Goal: Task Accomplishment & Management: Use online tool/utility

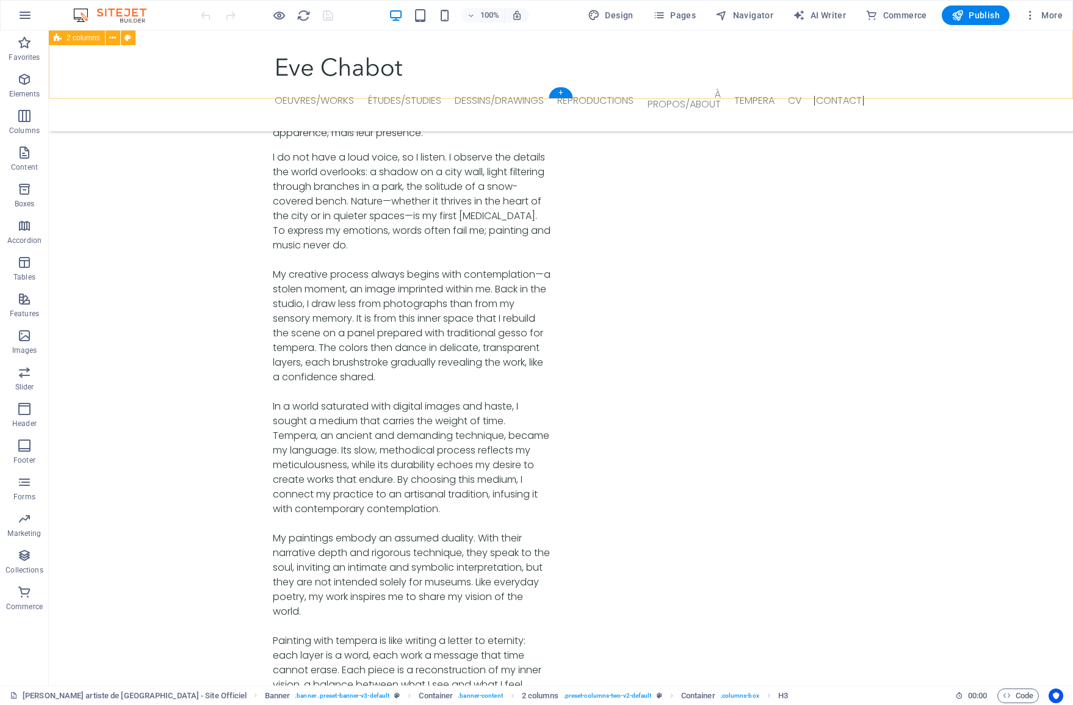
scroll to position [3996, 0]
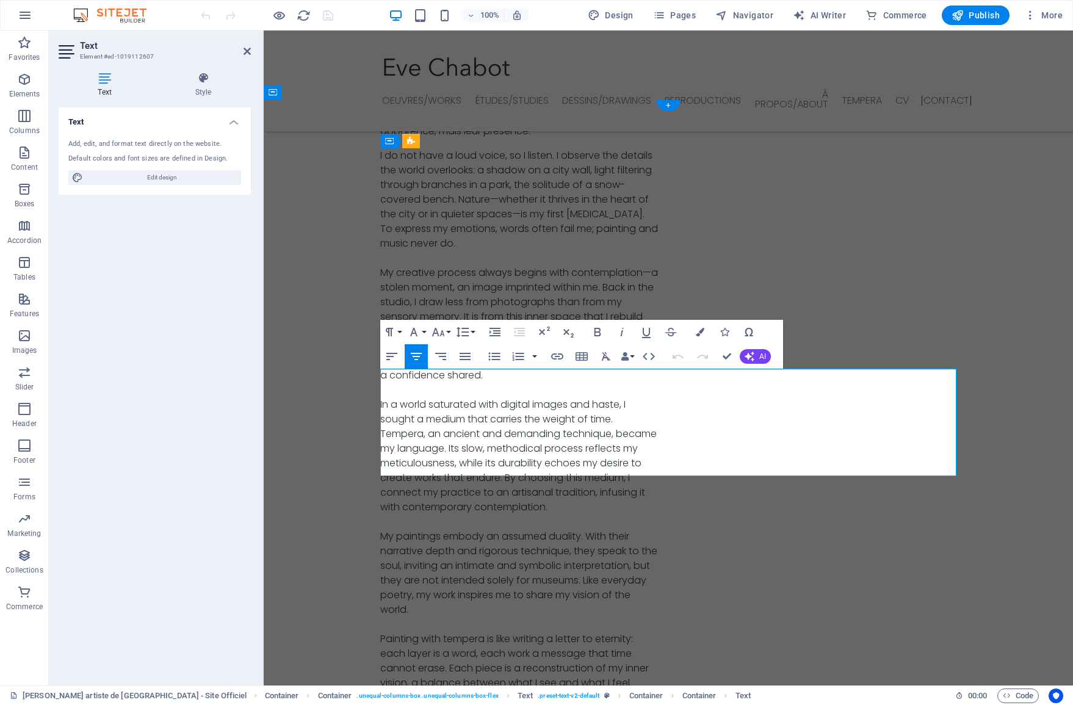
drag, startPoint x: 631, startPoint y: 455, endPoint x: 700, endPoint y: 454, distance: 68.3
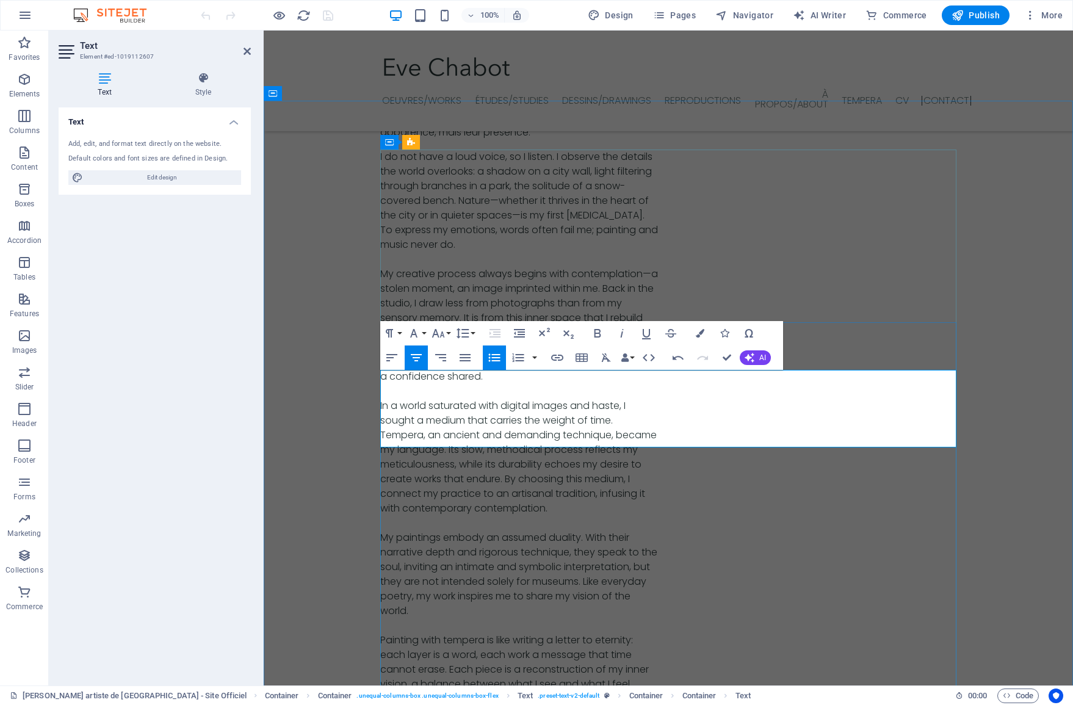
drag, startPoint x: 705, startPoint y: 438, endPoint x: 619, endPoint y: 423, distance: 87.4
click at [490, 356] on icon "button" at bounding box center [494, 357] width 15 height 15
click at [417, 358] on icon "button" at bounding box center [416, 357] width 15 height 15
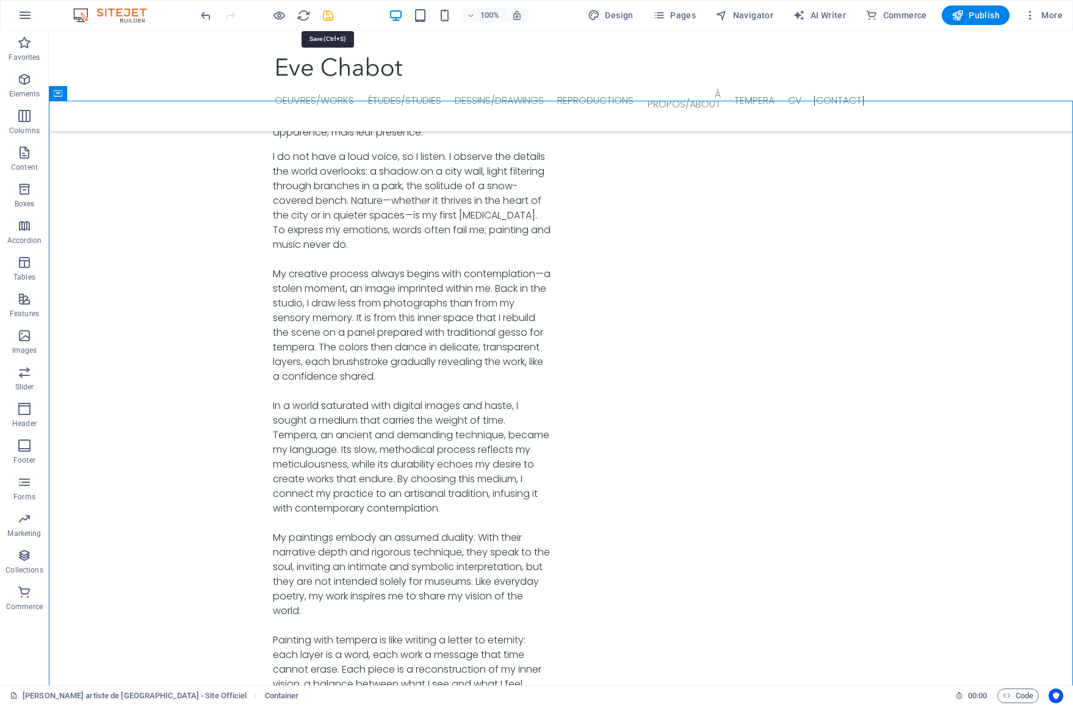
click at [322, 15] on icon "save" at bounding box center [328, 16] width 14 height 14
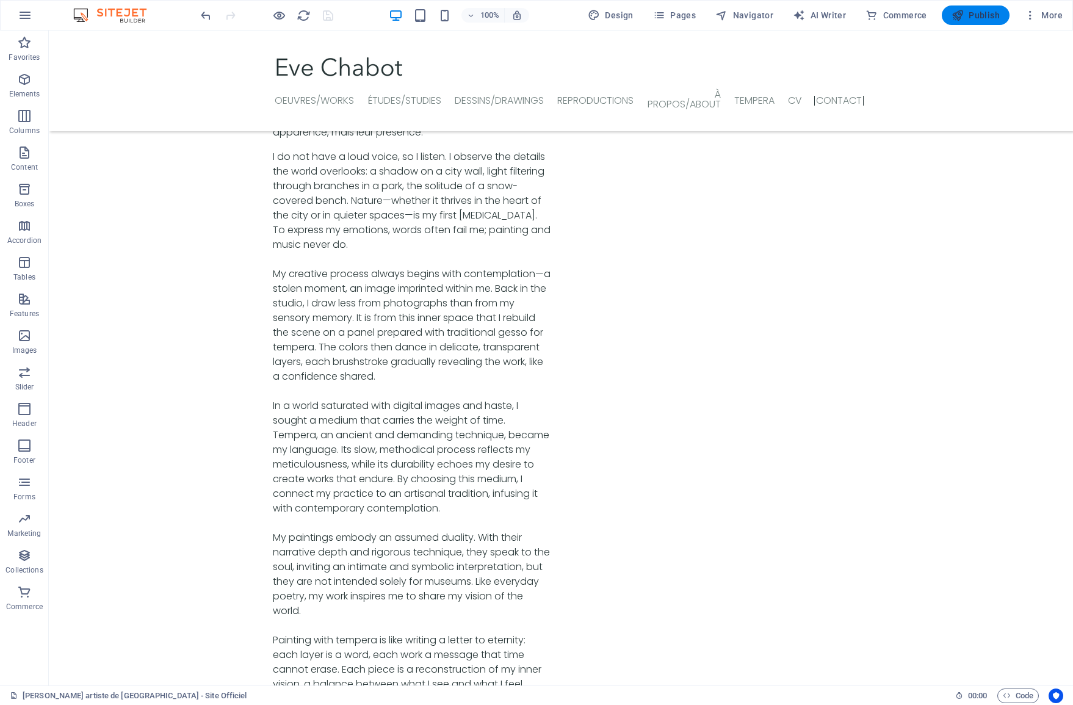
click at [990, 20] on span "Publish" at bounding box center [975, 15] width 48 height 12
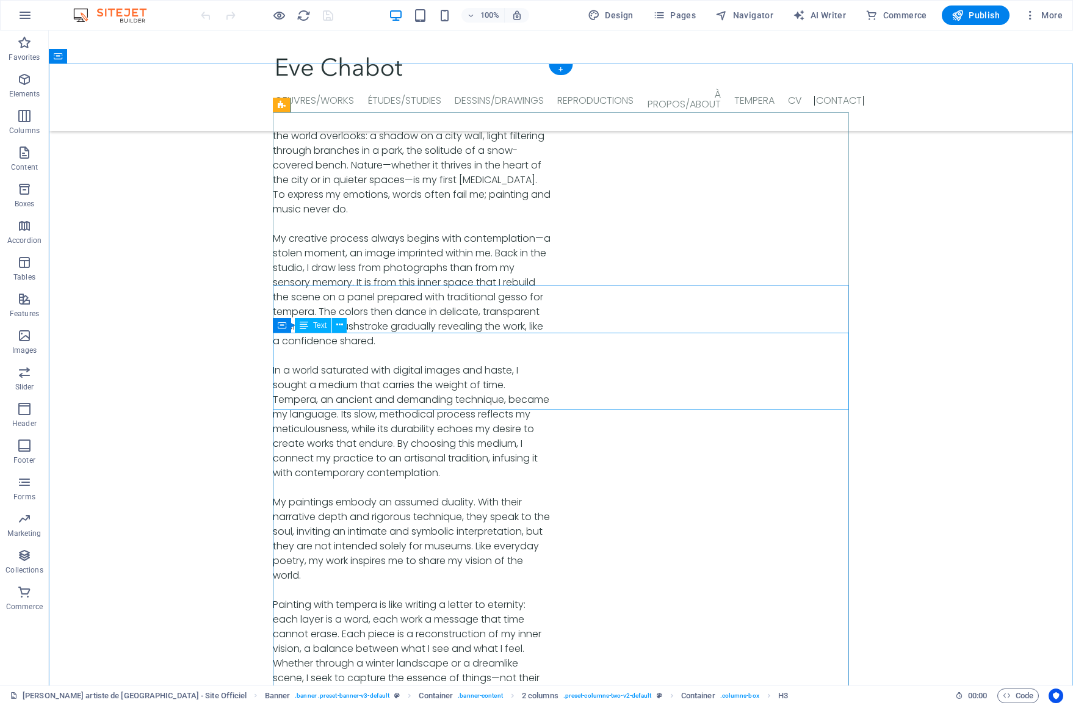
scroll to position [4033, 0]
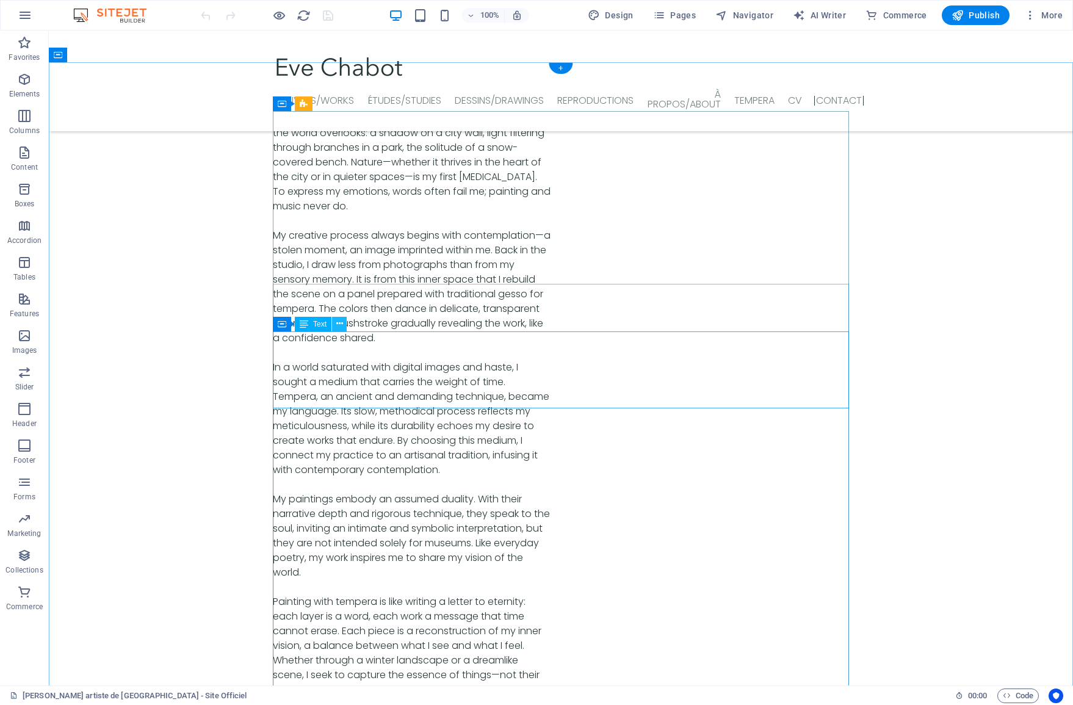
click at [342, 323] on icon at bounding box center [339, 323] width 7 height 13
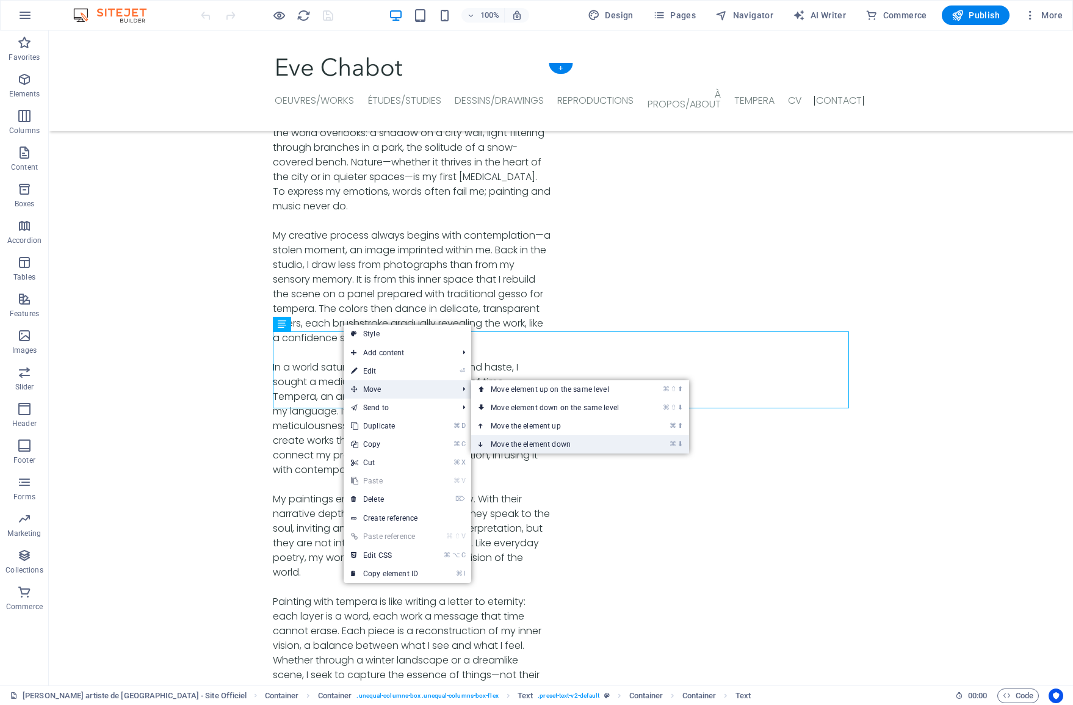
click at [508, 445] on link "⌘ ⬇ Move the element down" at bounding box center [557, 444] width 172 height 18
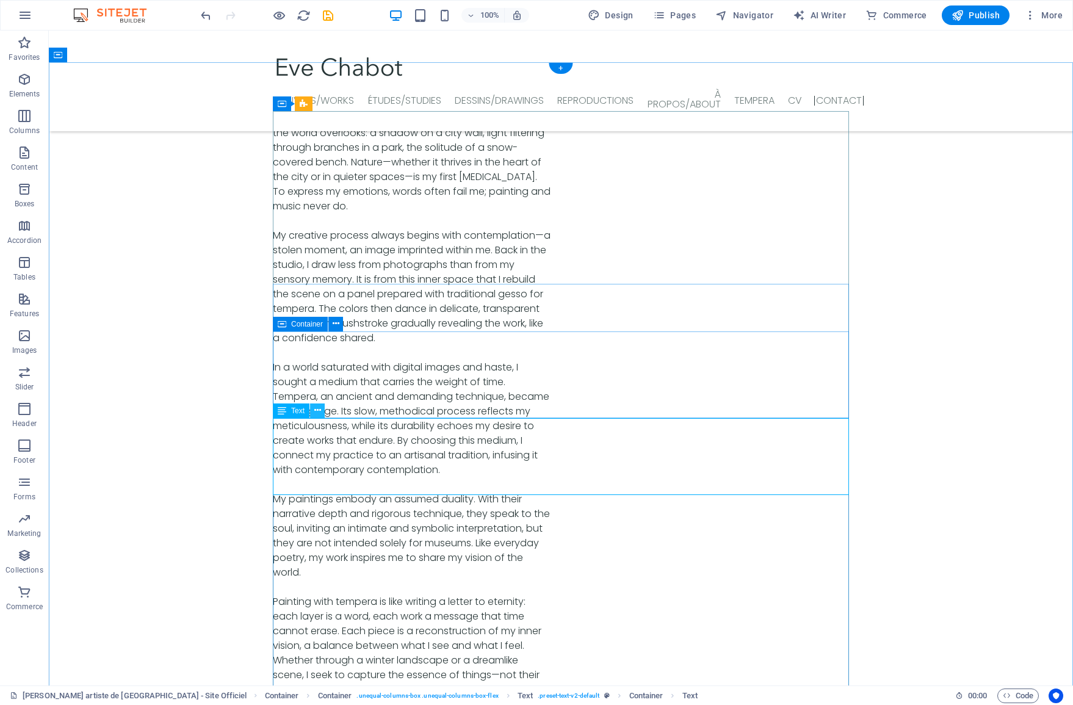
click at [315, 413] on icon at bounding box center [317, 410] width 7 height 13
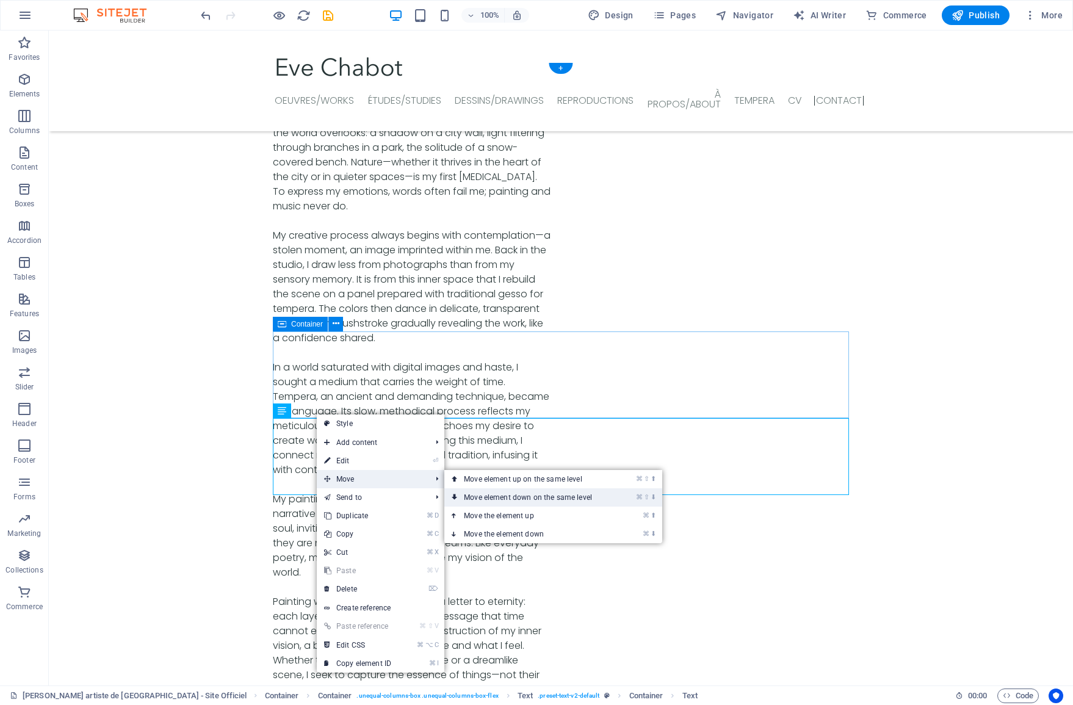
click at [480, 500] on link "⌘ ⇧ ⬇ Move element down on the same level" at bounding box center [530, 497] width 172 height 18
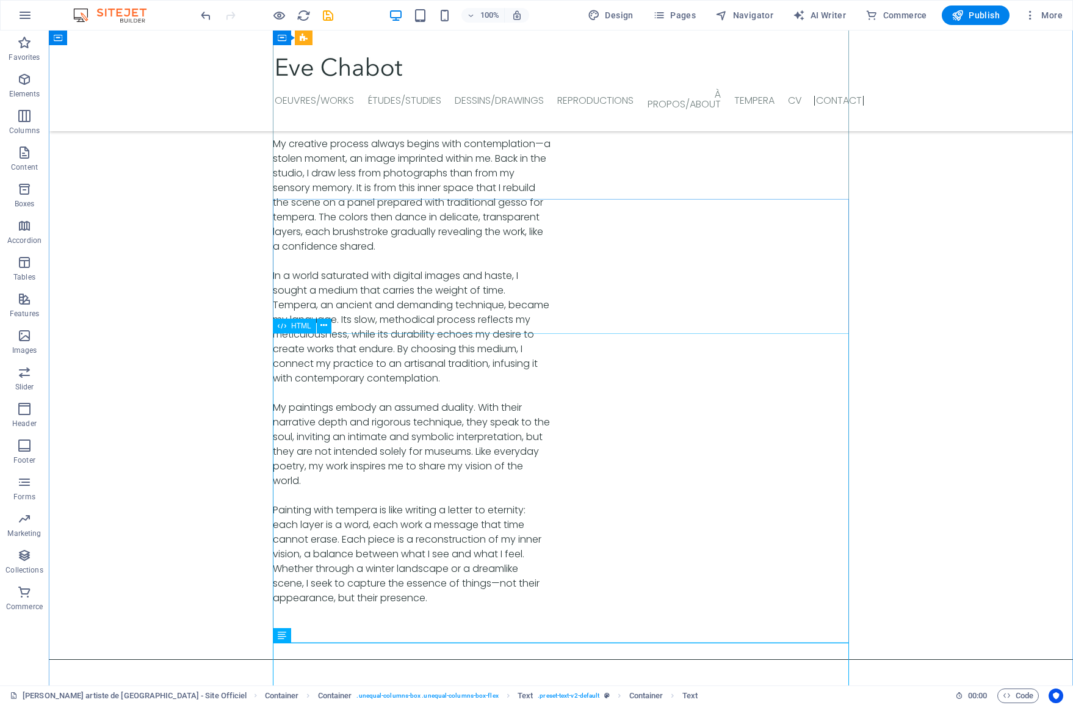
scroll to position [4106, 0]
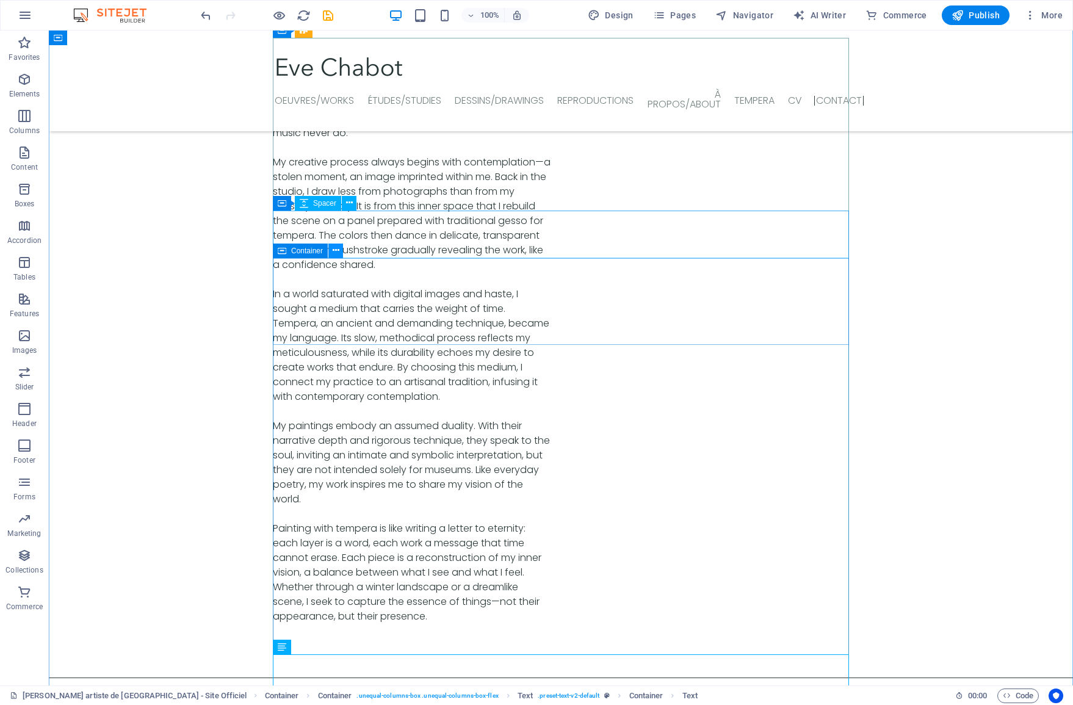
click at [334, 247] on icon at bounding box center [335, 250] width 7 height 13
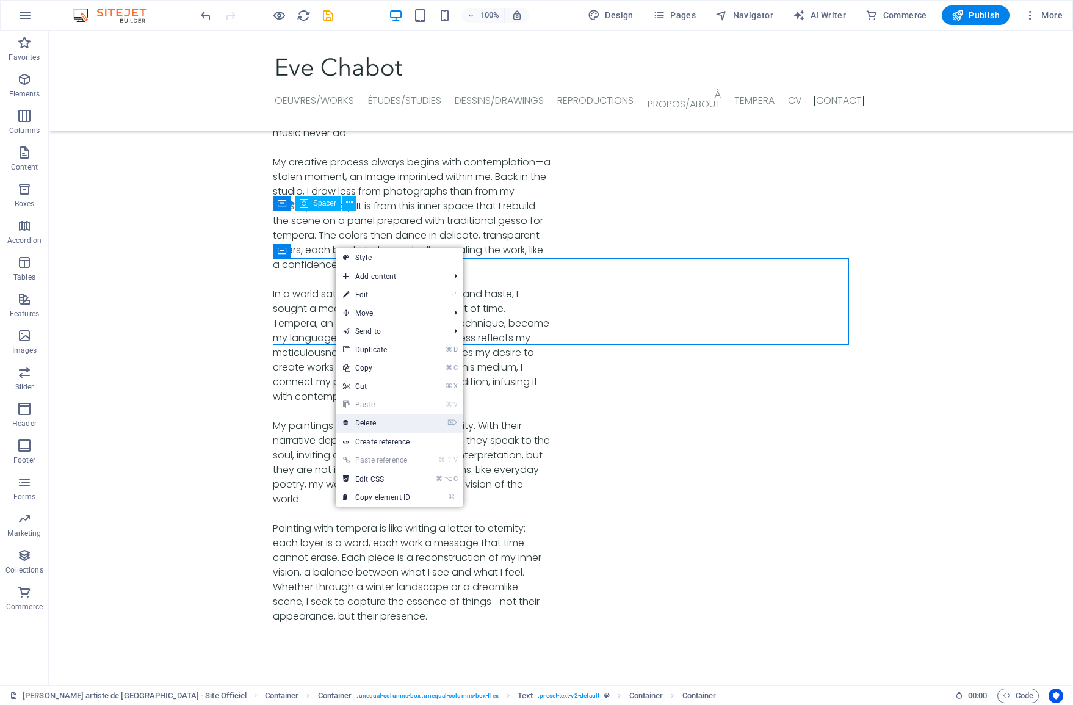
drag, startPoint x: 365, startPoint y: 424, endPoint x: 315, endPoint y: 367, distance: 75.2
click at [365, 424] on link "⌦ Delete" at bounding box center [377, 423] width 82 height 18
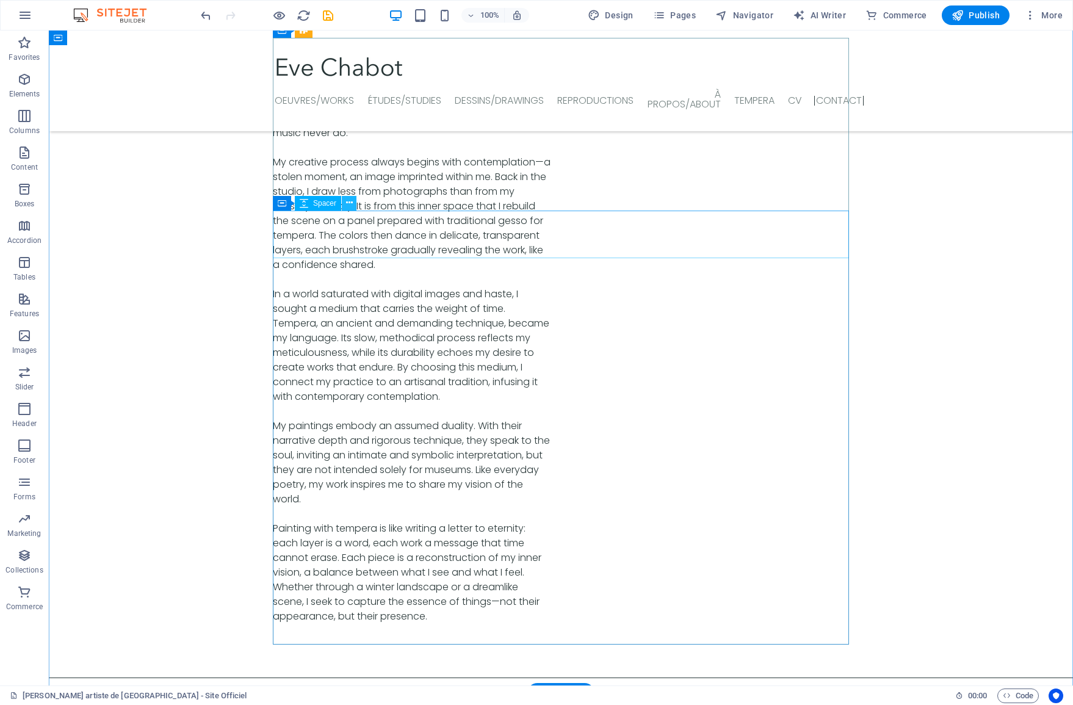
click at [351, 206] on icon at bounding box center [349, 202] width 7 height 13
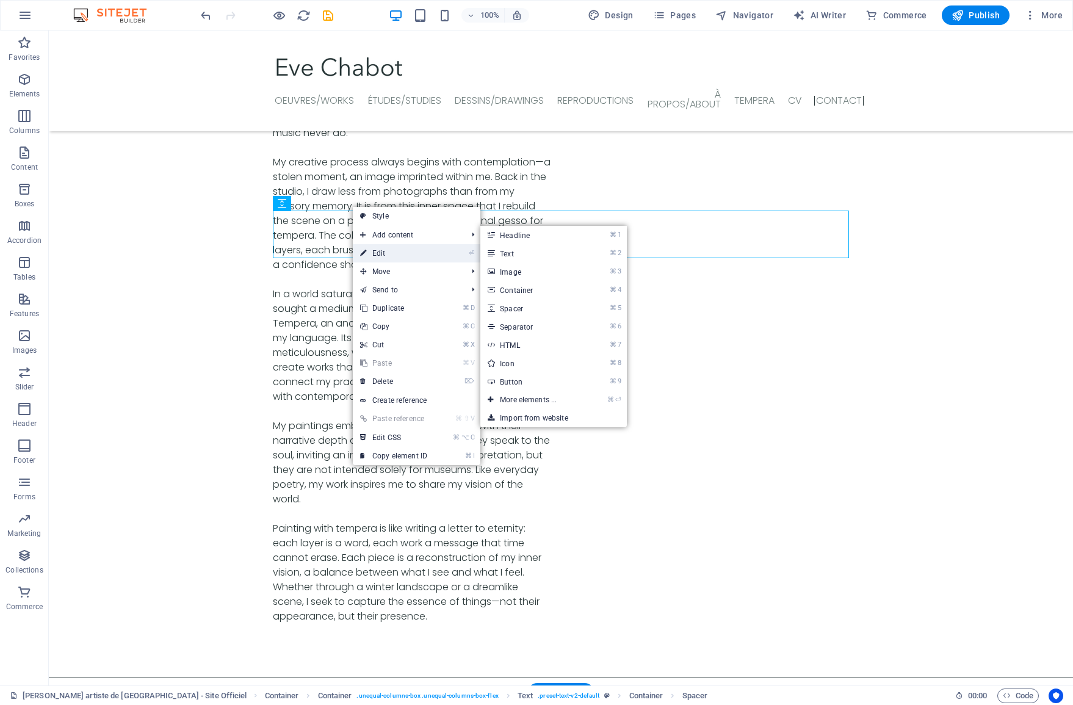
click at [366, 250] on icon at bounding box center [363, 253] width 6 height 18
select select "px"
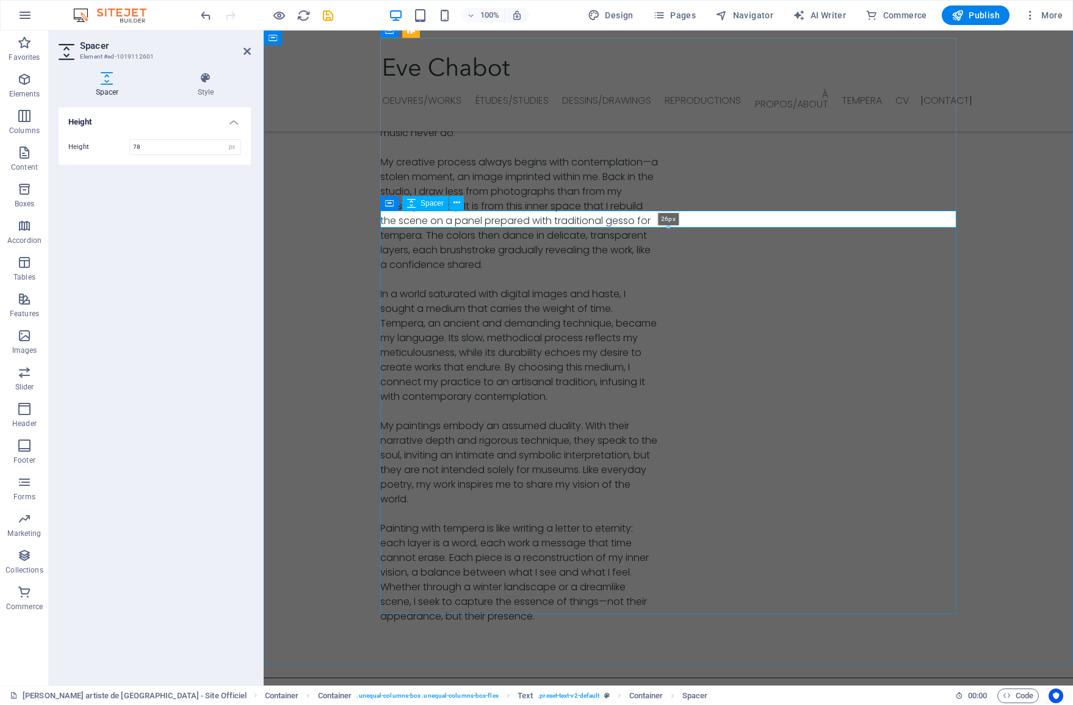
drag, startPoint x: 668, startPoint y: 257, endPoint x: 665, endPoint y: 227, distance: 30.7
click at [665, 227] on div at bounding box center [668, 227] width 575 height 4
type input "26"
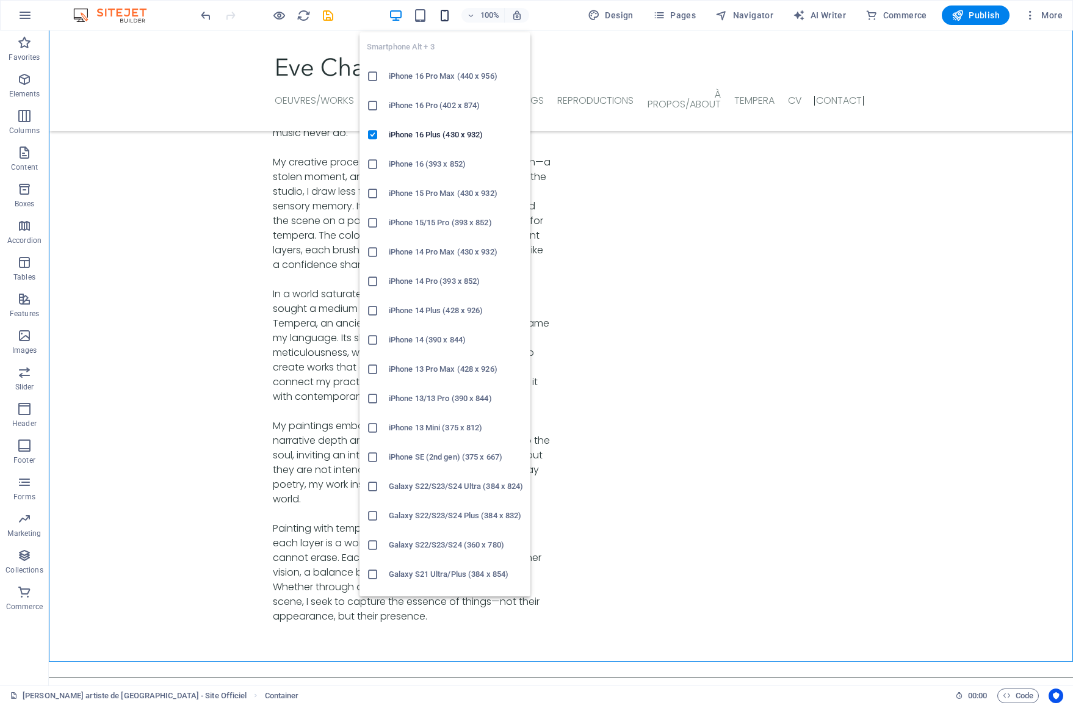
click at [449, 18] on icon "button" at bounding box center [444, 16] width 14 height 14
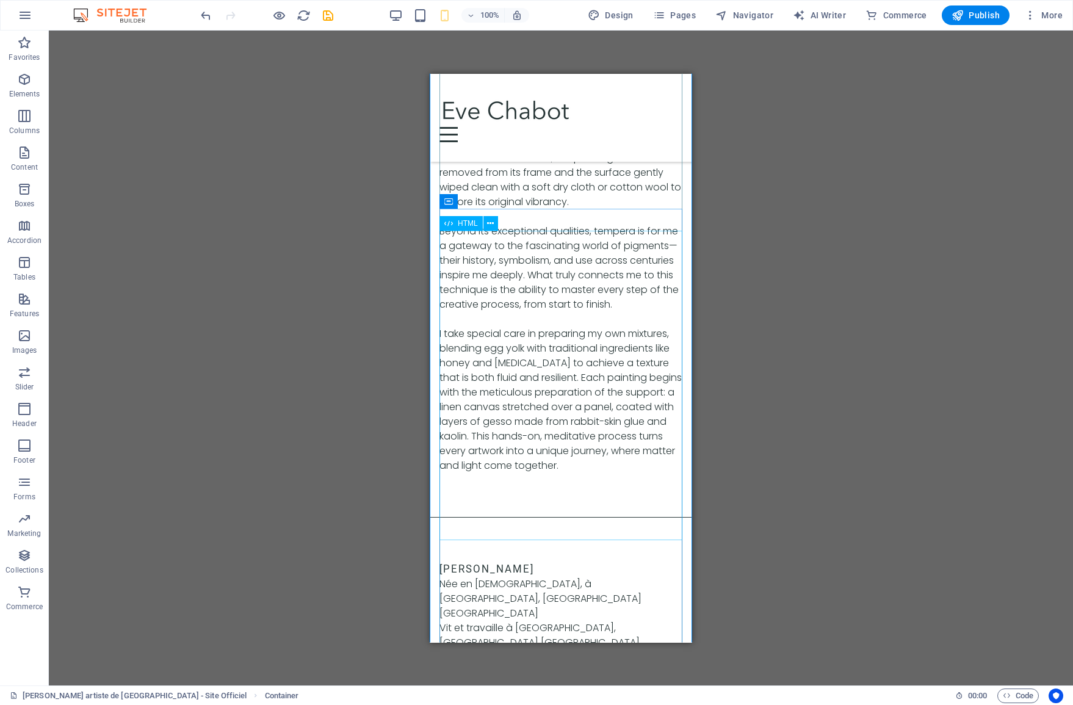
scroll to position [6915, 0]
click at [512, 192] on icon at bounding box center [515, 190] width 7 height 13
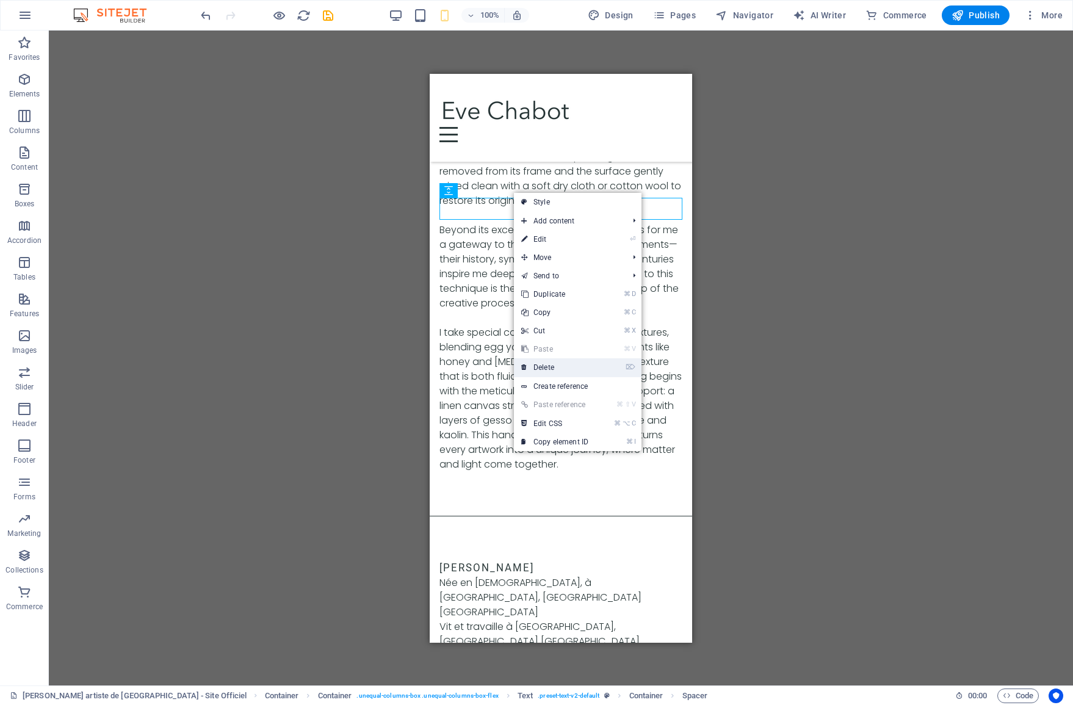
click at [548, 361] on link "⌦ Delete" at bounding box center [555, 367] width 82 height 18
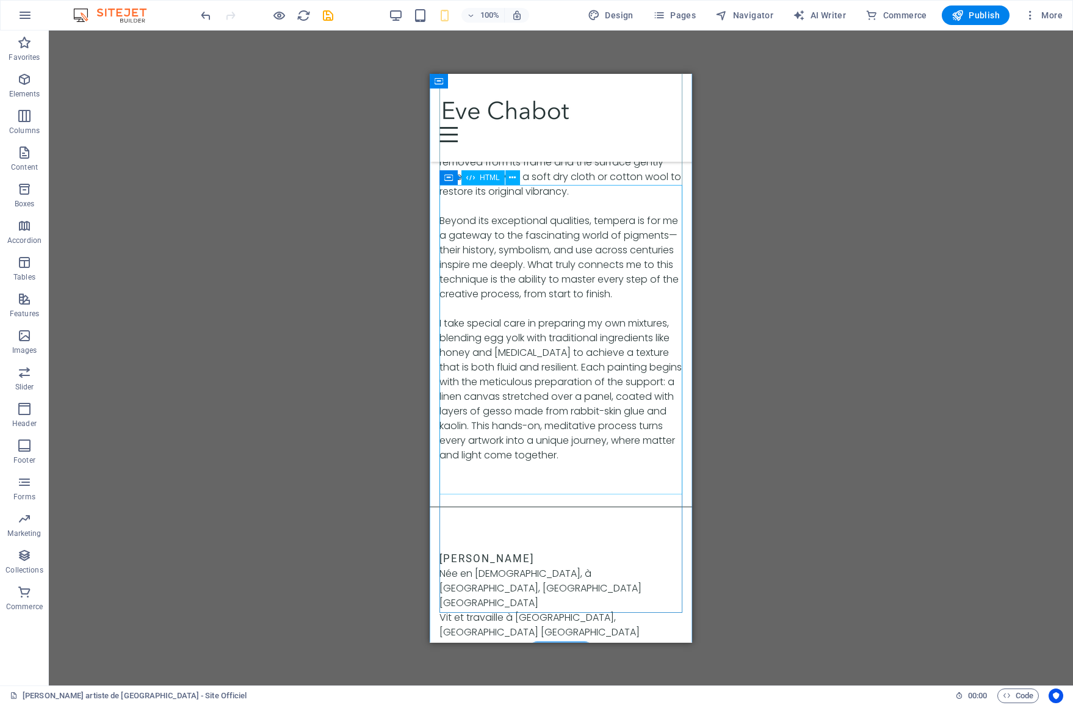
scroll to position [6928, 0]
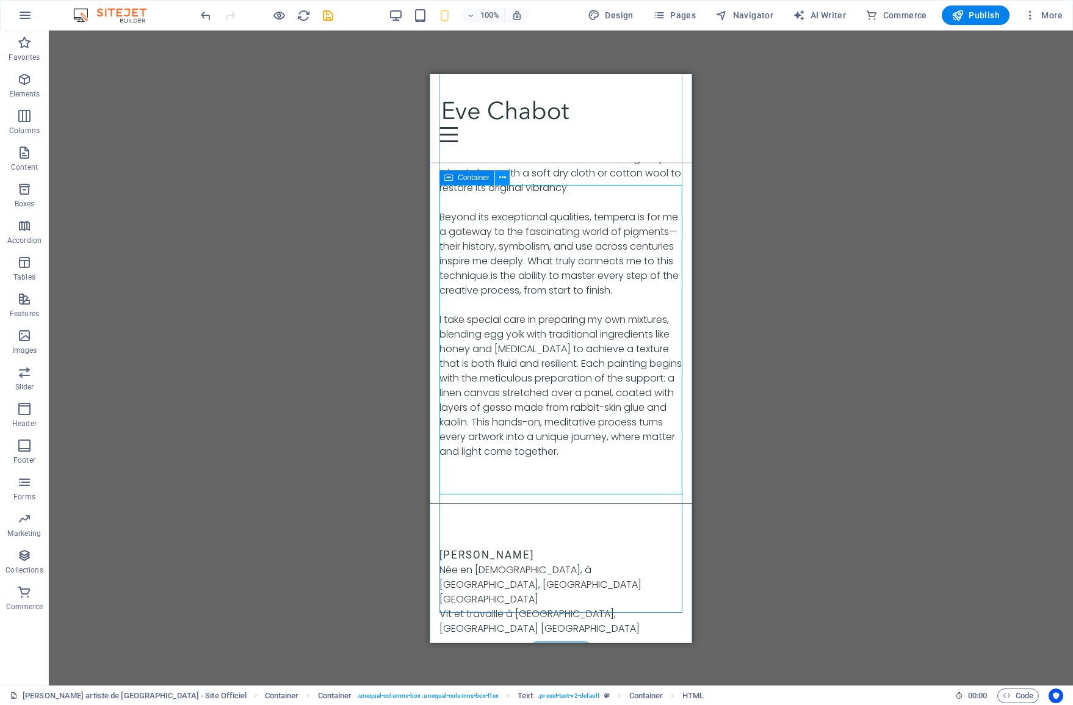
click at [500, 176] on icon at bounding box center [502, 177] width 7 height 13
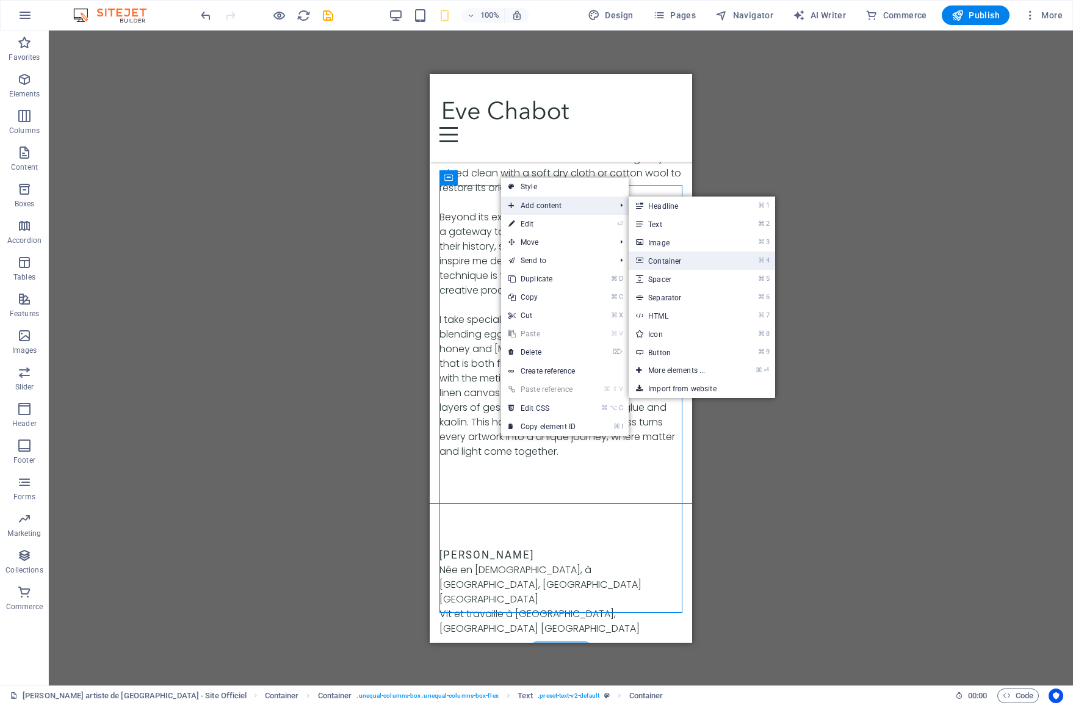
click at [699, 254] on link "⌘ 4 Container" at bounding box center [678, 260] width 101 height 18
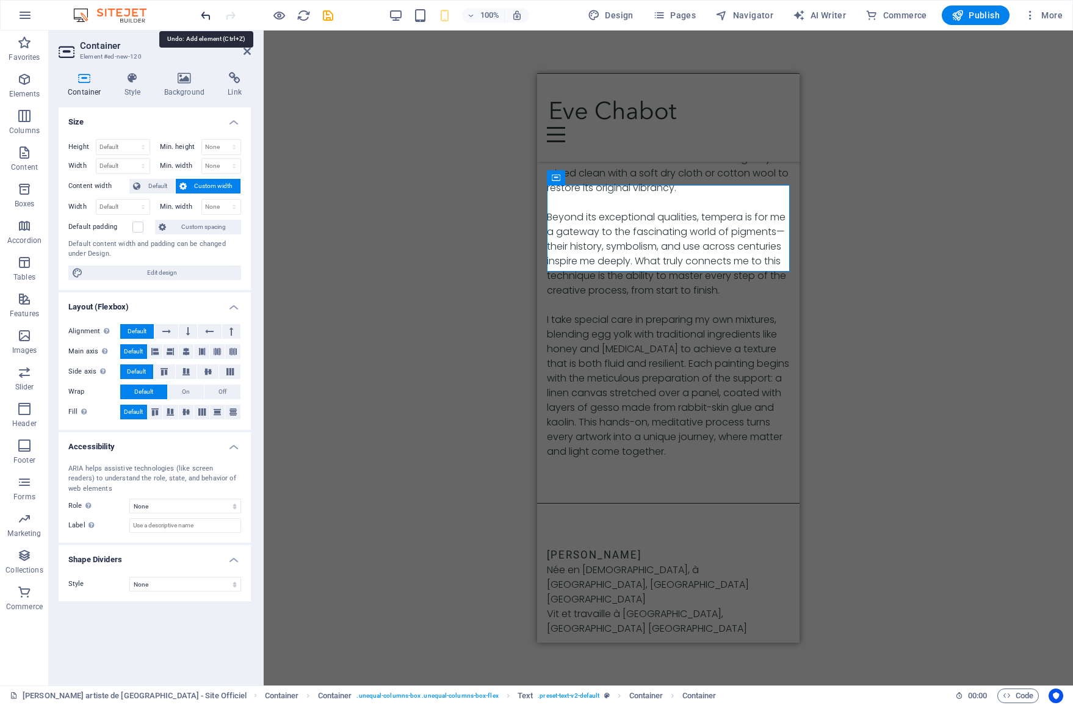
click at [208, 16] on icon "undo" at bounding box center [206, 16] width 14 height 14
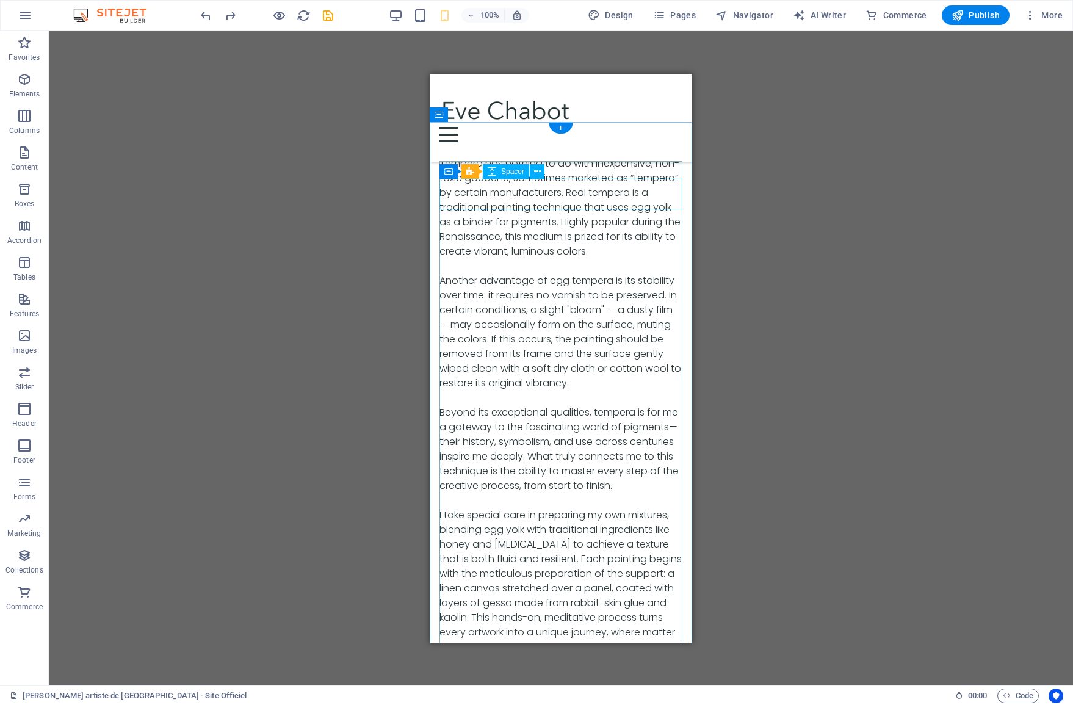
scroll to position [6732, 0]
click at [484, 204] on icon at bounding box center [484, 202] width 7 height 13
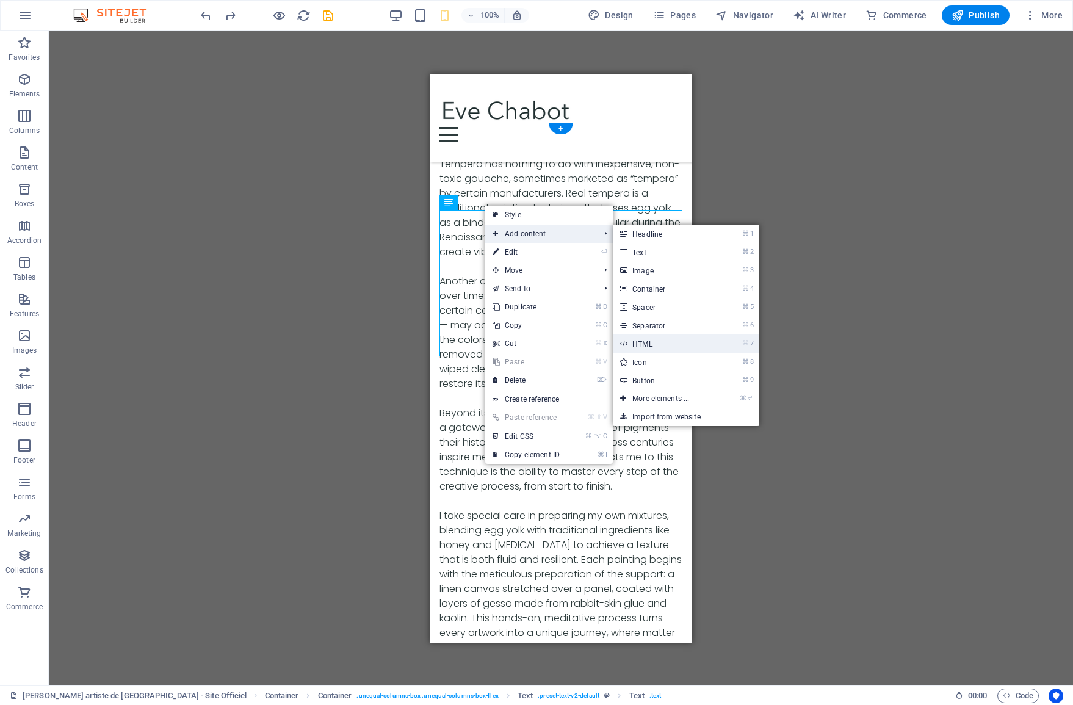
click at [677, 338] on link "⌘ 7 HTML" at bounding box center [663, 343] width 101 height 18
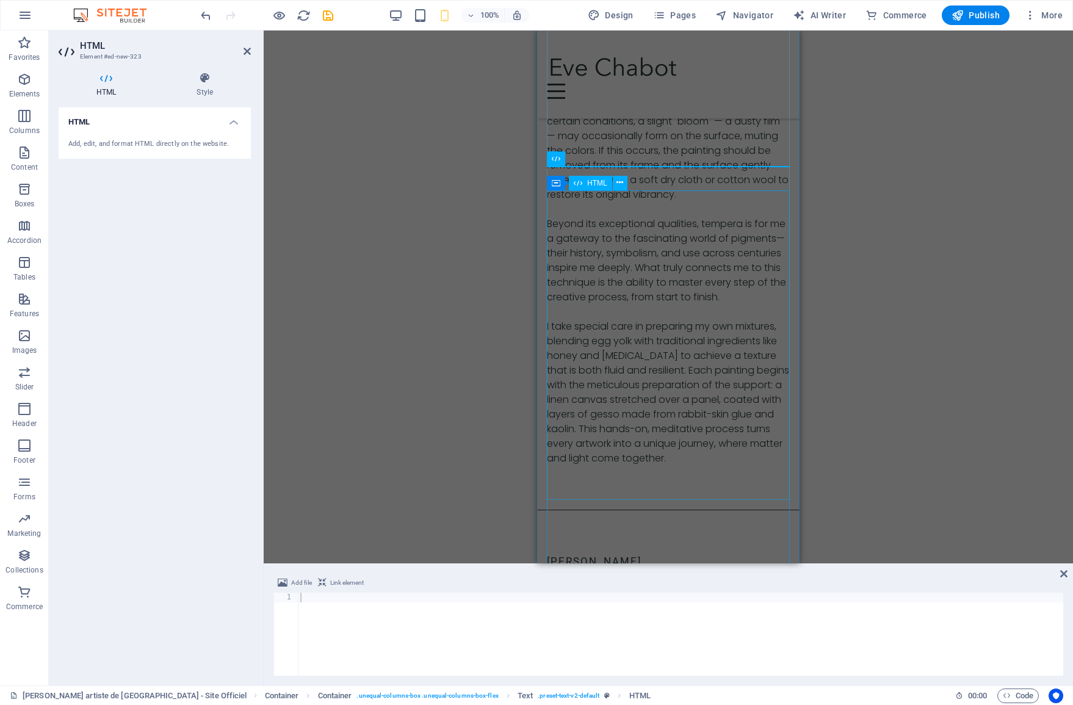
scroll to position [6880, 0]
click at [206, 18] on icon "undo" at bounding box center [206, 16] width 14 height 14
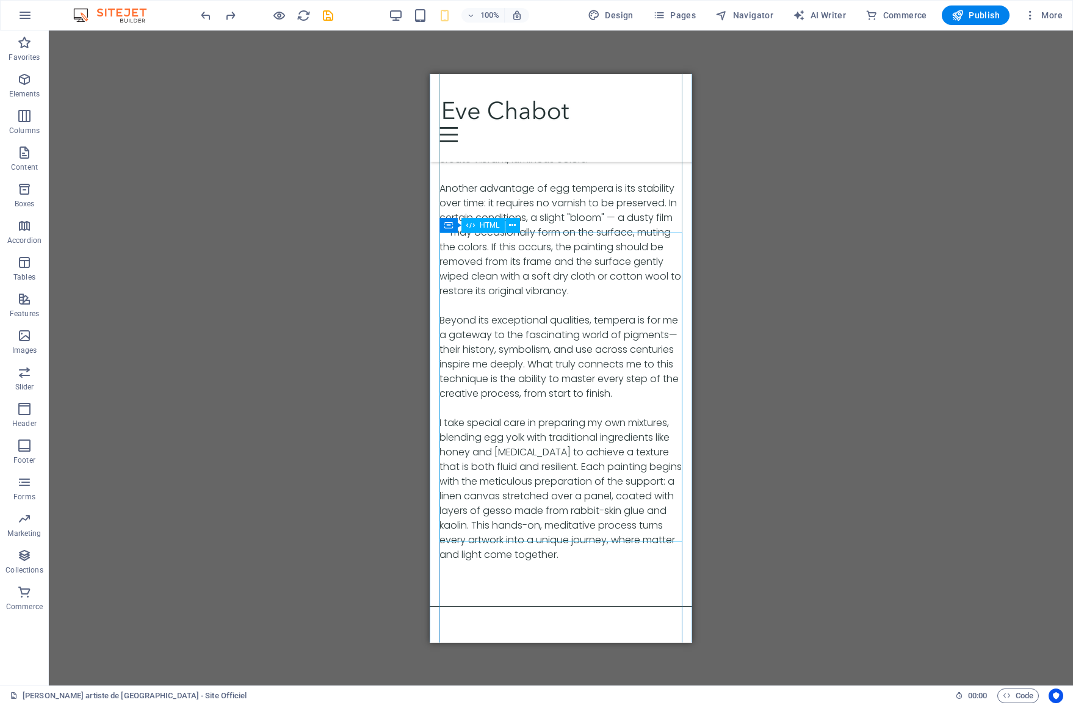
scroll to position [6813, 0]
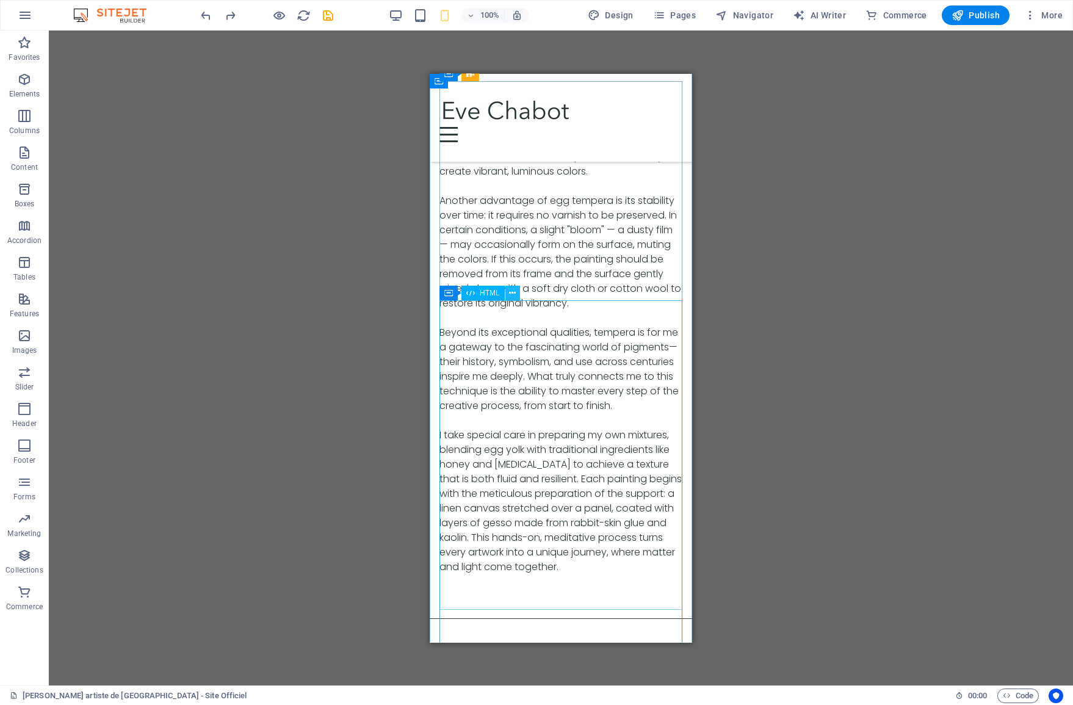
click at [513, 293] on icon at bounding box center [512, 293] width 7 height 13
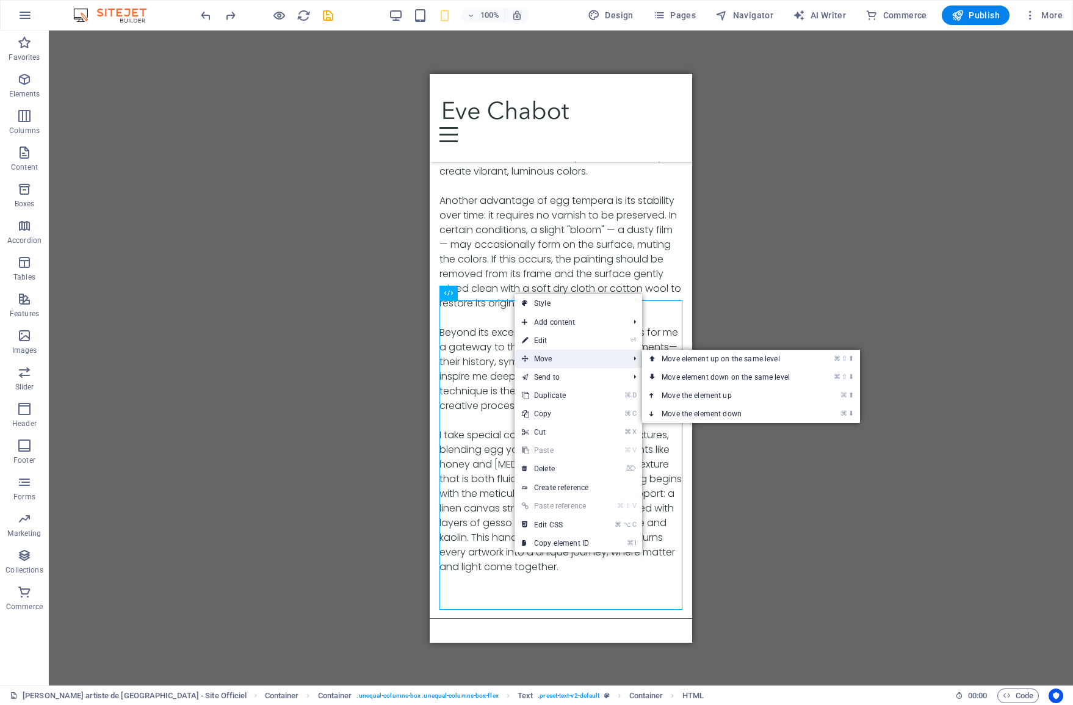
click at [525, 358] on icon at bounding box center [525, 359] width 6 height 18
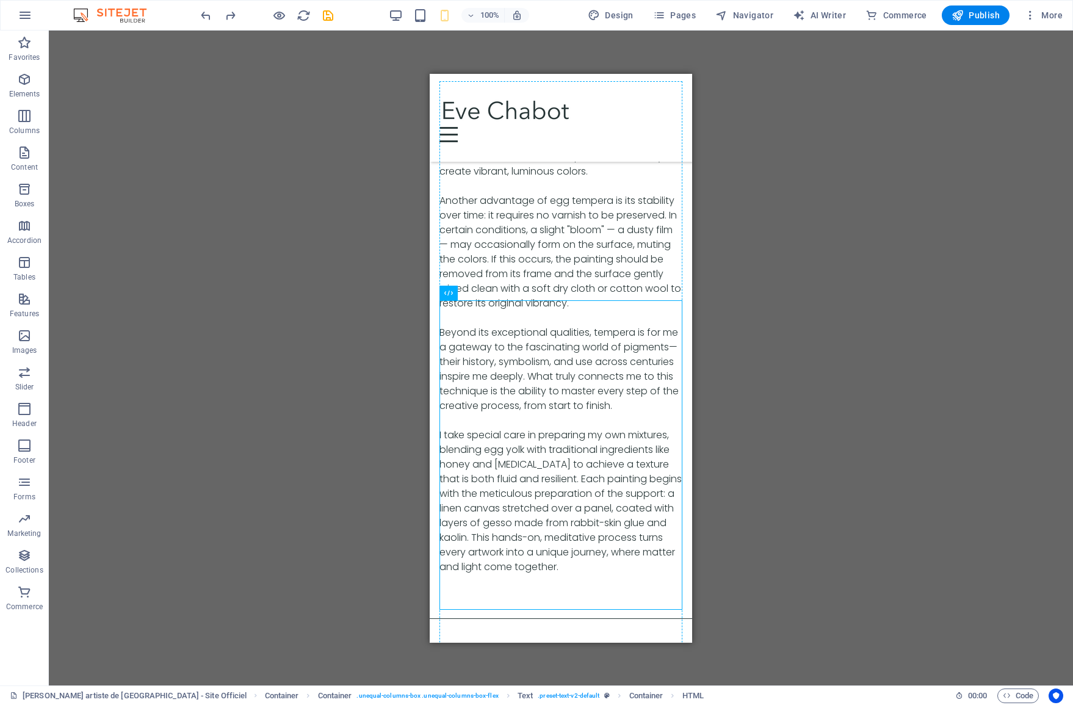
drag, startPoint x: 919, startPoint y: 364, endPoint x: 503, endPoint y: 248, distance: 431.8
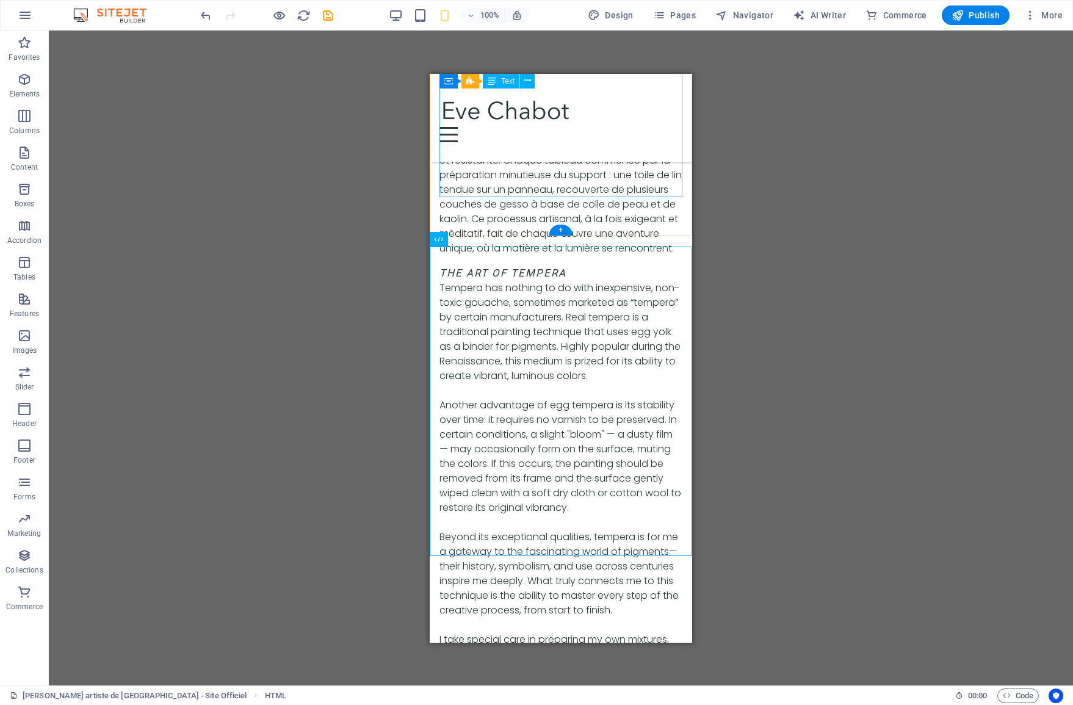
scroll to position [6607, 0]
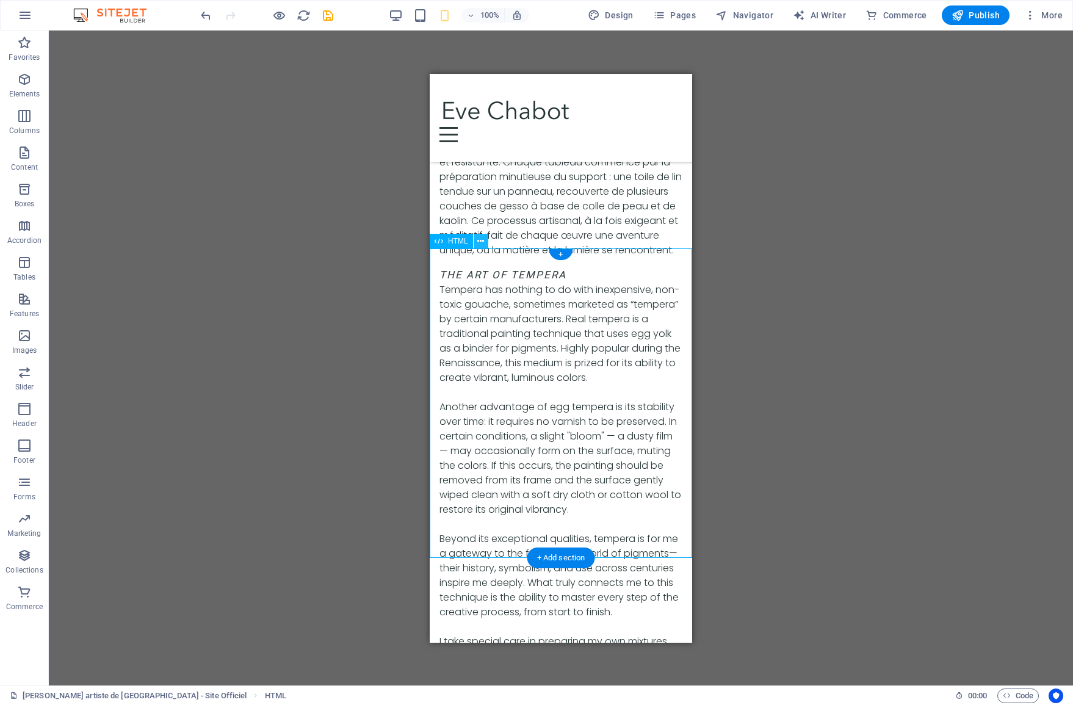
click at [483, 246] on icon at bounding box center [480, 241] width 7 height 13
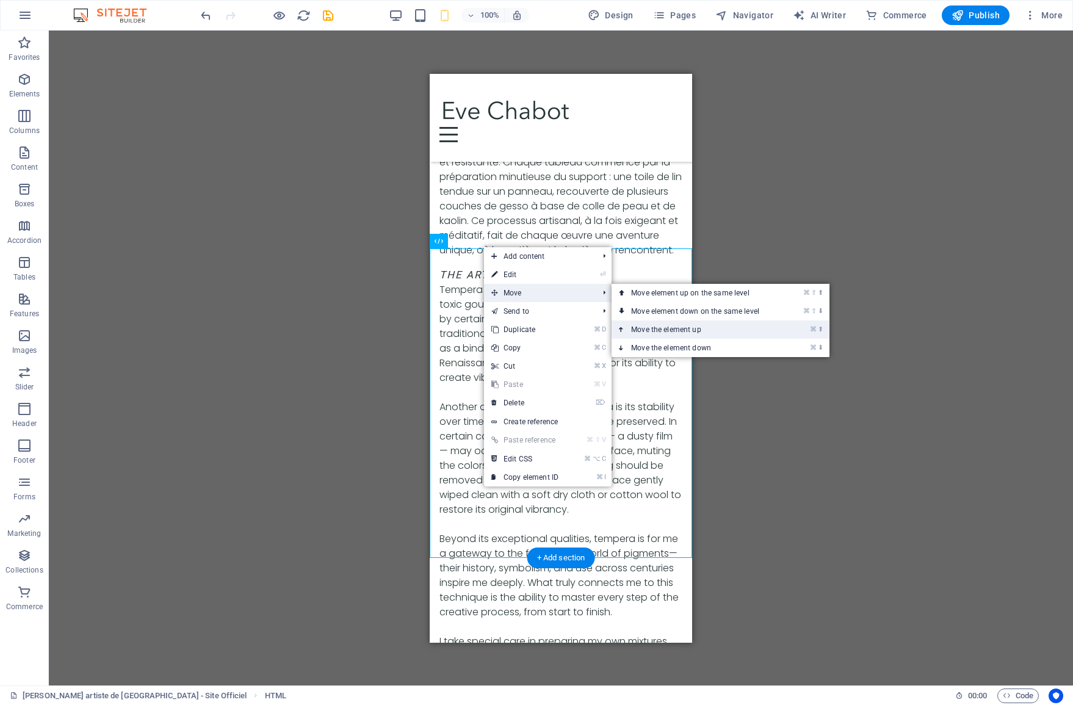
click at [642, 328] on link "⌘ ⬆ Move the element up" at bounding box center [697, 329] width 172 height 18
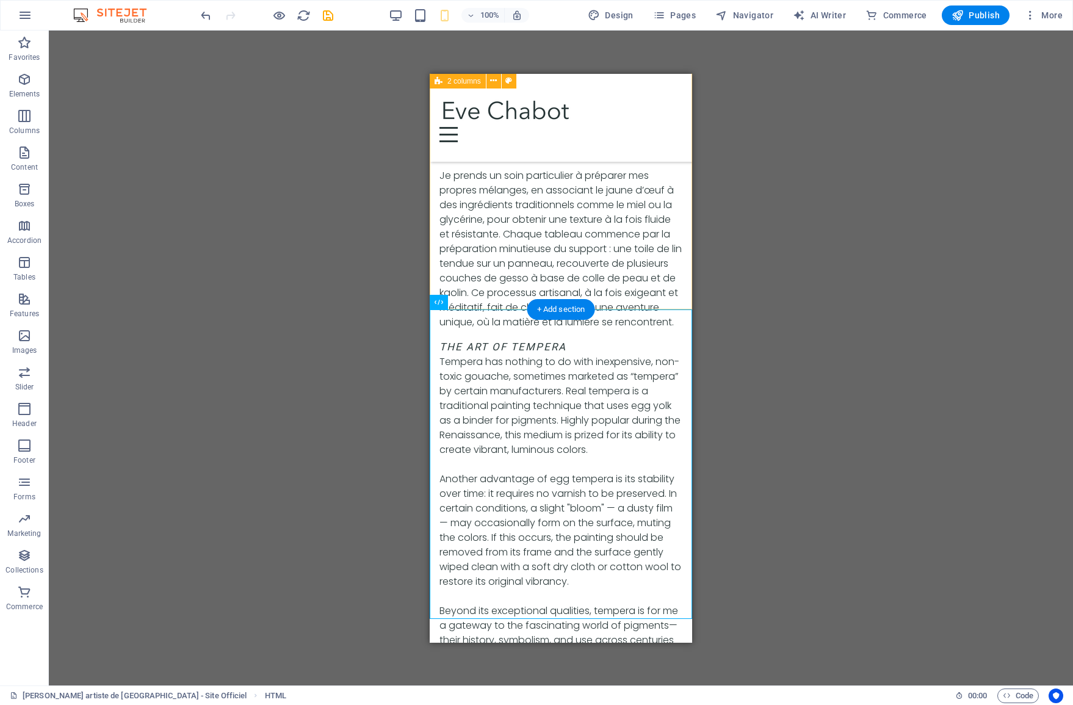
scroll to position [6534, 0]
click at [479, 304] on icon at bounding box center [480, 303] width 7 height 13
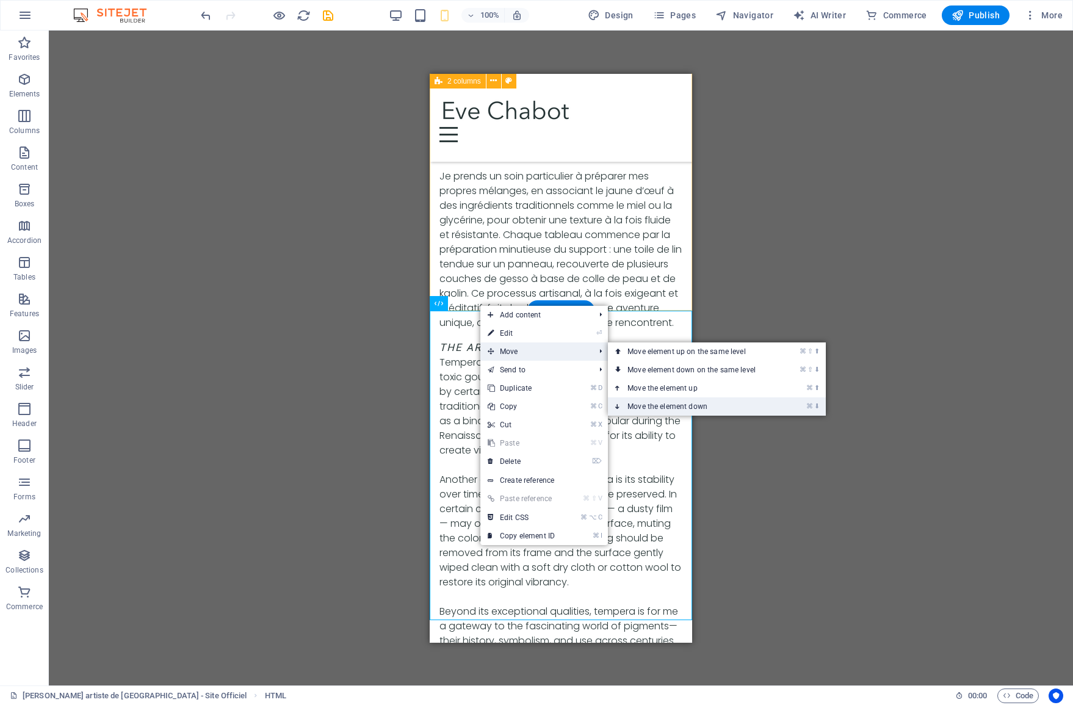
click at [639, 400] on link "⌘ ⬇ Move the element down" at bounding box center [694, 406] width 172 height 18
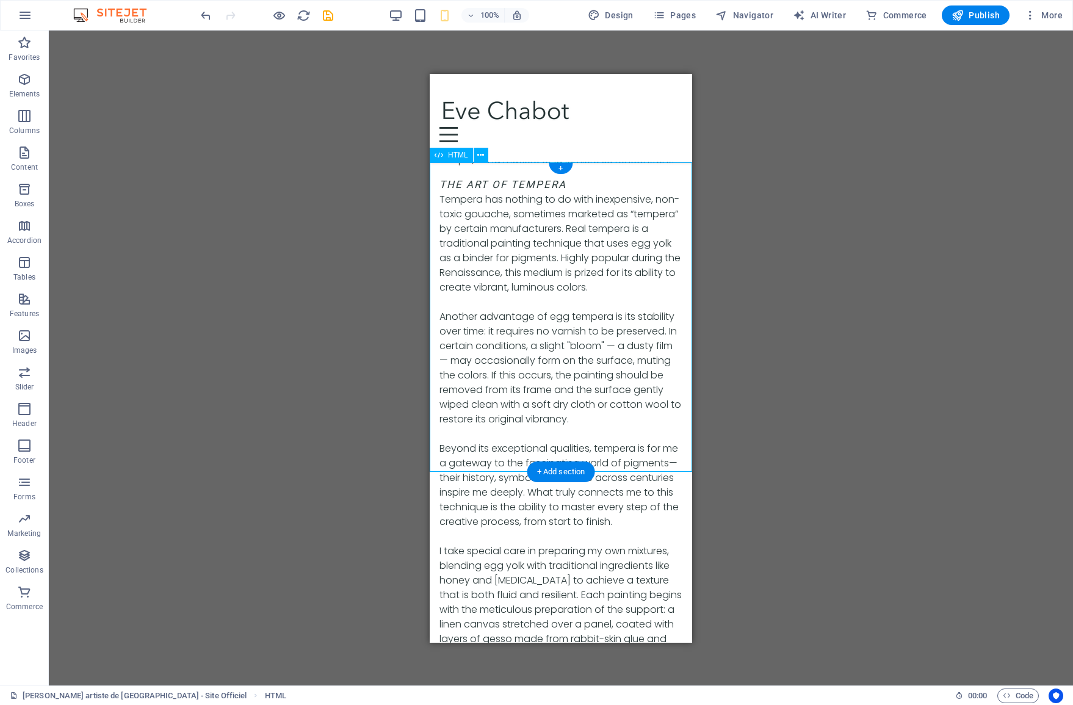
scroll to position [6691, 0]
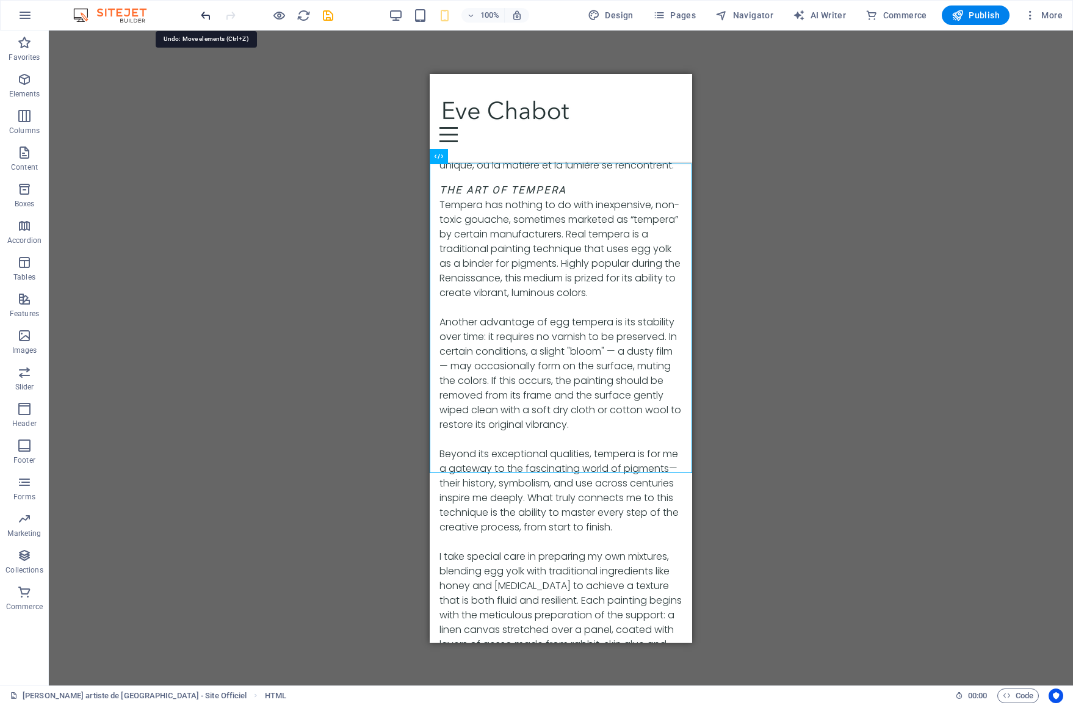
click at [210, 13] on icon "undo" at bounding box center [206, 16] width 14 height 14
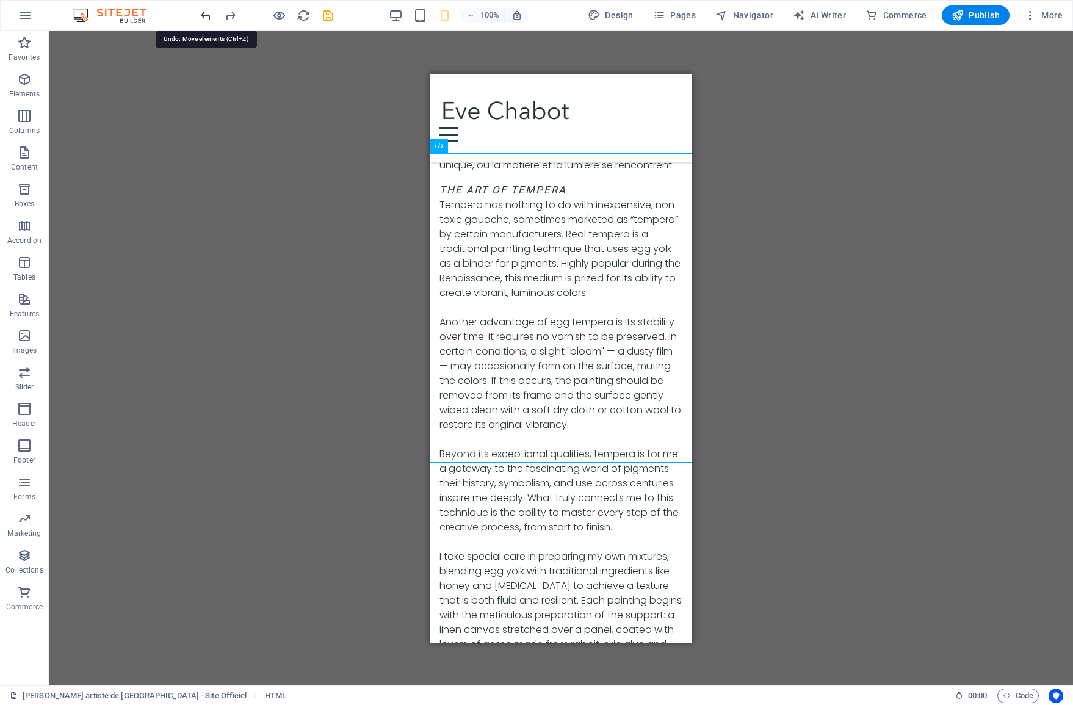
click at [209, 13] on icon "undo" at bounding box center [206, 16] width 14 height 14
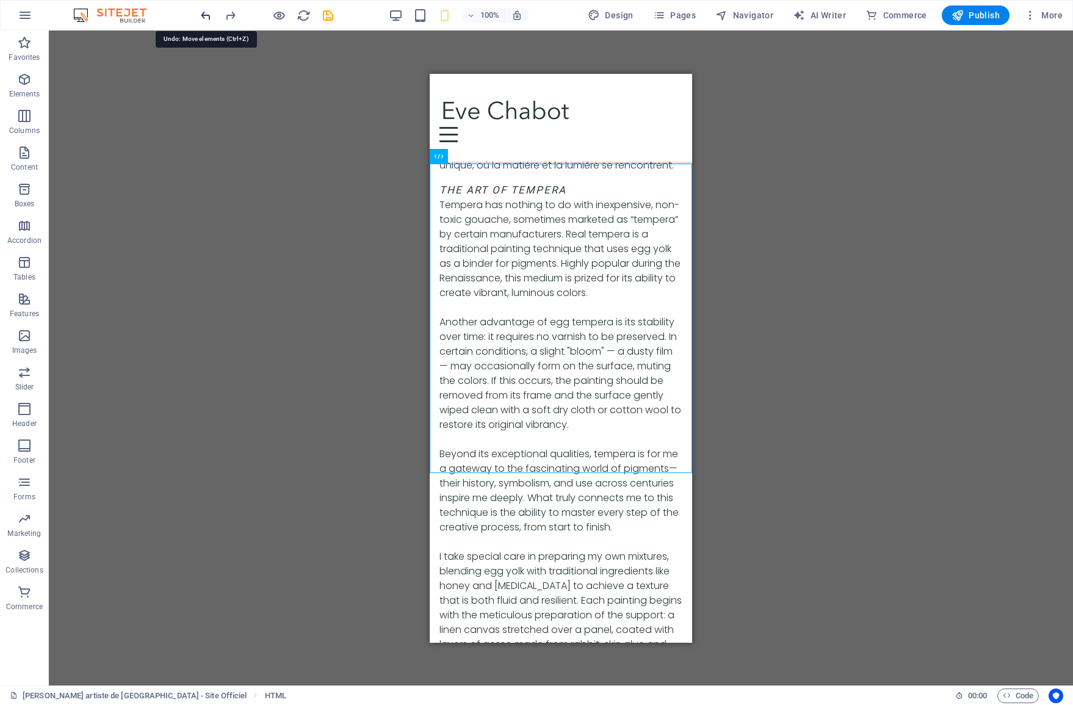
click at [209, 13] on icon "undo" at bounding box center [206, 16] width 14 height 14
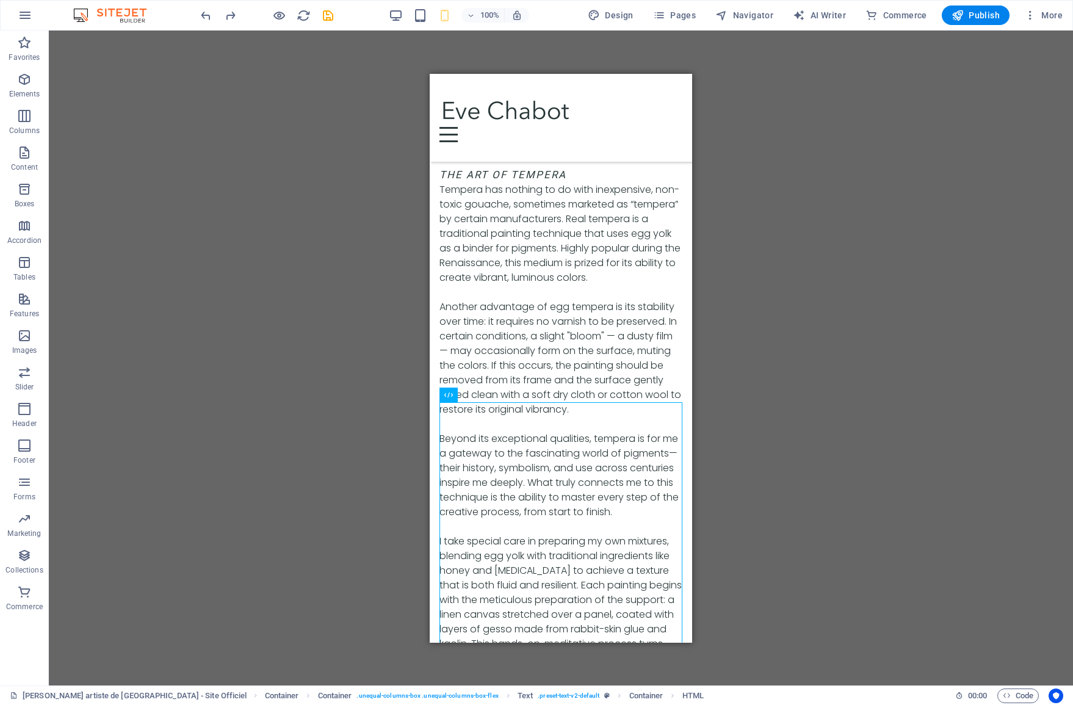
scroll to position [6711, 0]
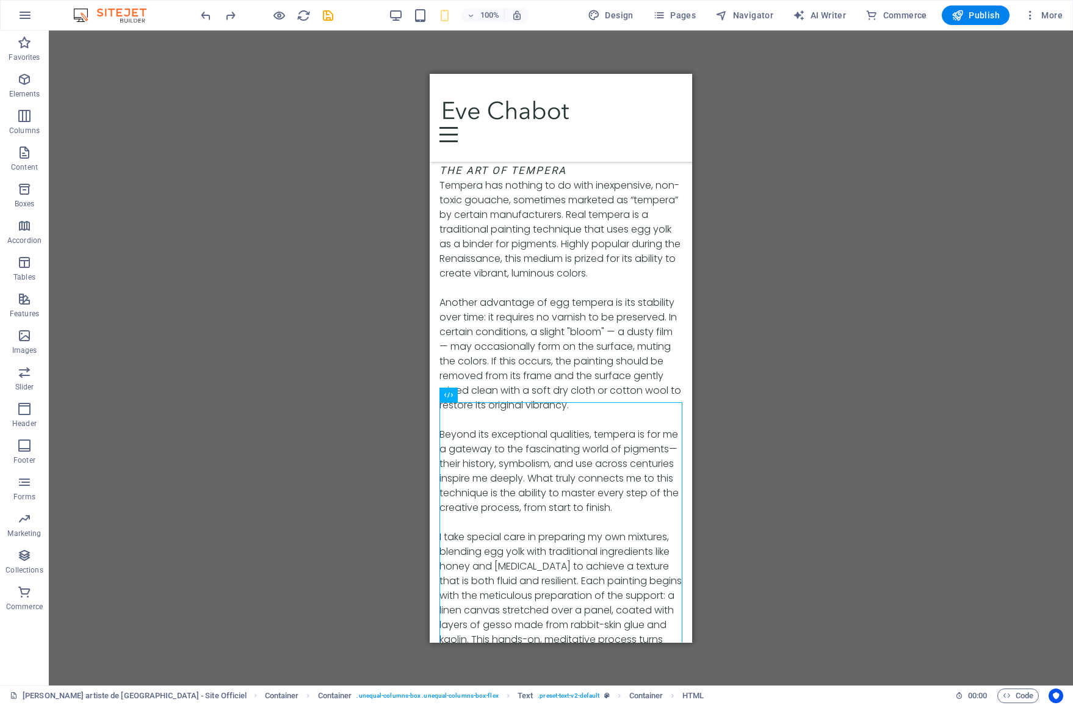
click at [739, 371] on div "2 columns H3 Banner Banner Container 2 columns Container Image Container Contai…" at bounding box center [561, 358] width 1024 height 655
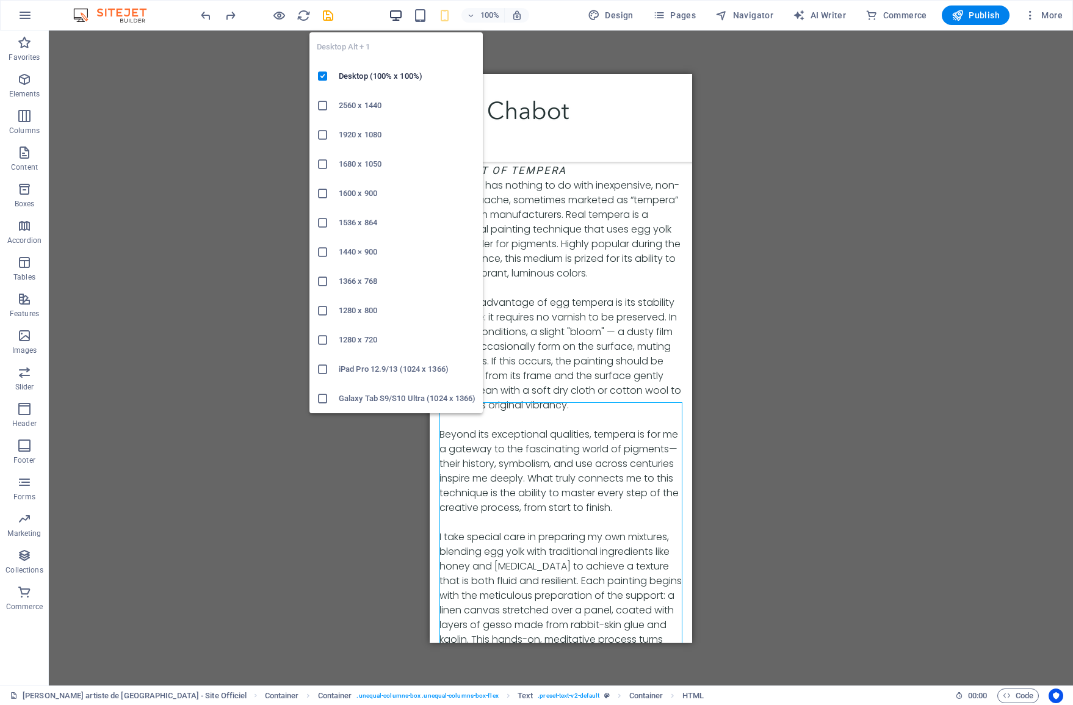
click at [396, 15] on icon "button" at bounding box center [396, 16] width 14 height 14
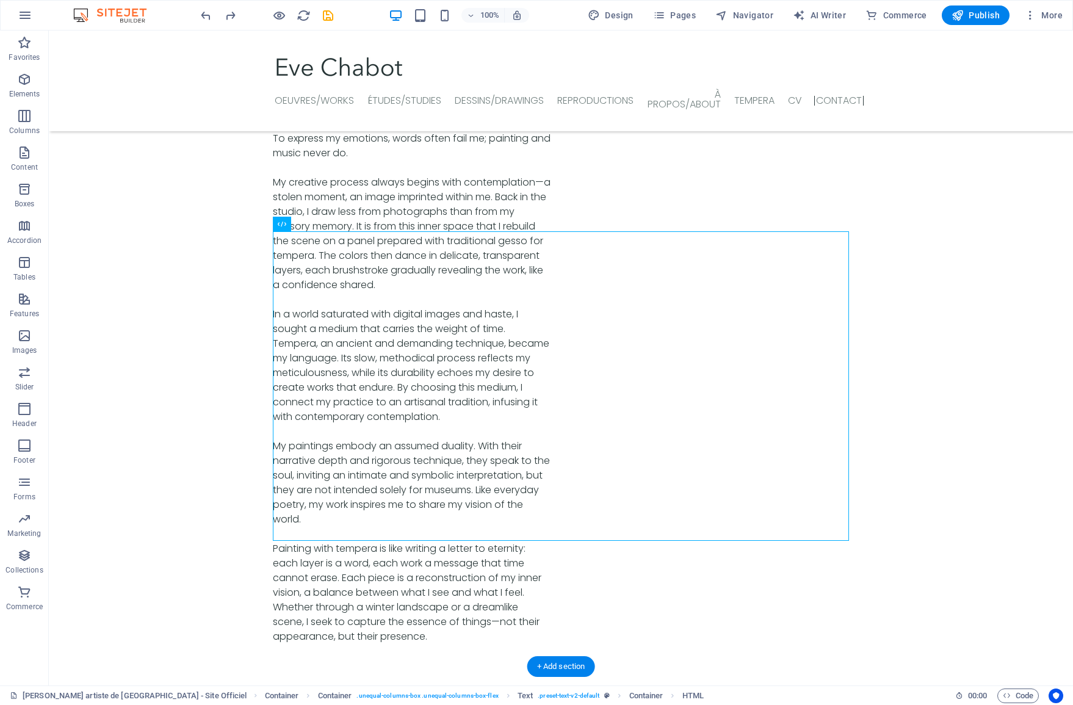
scroll to position [4088, 0]
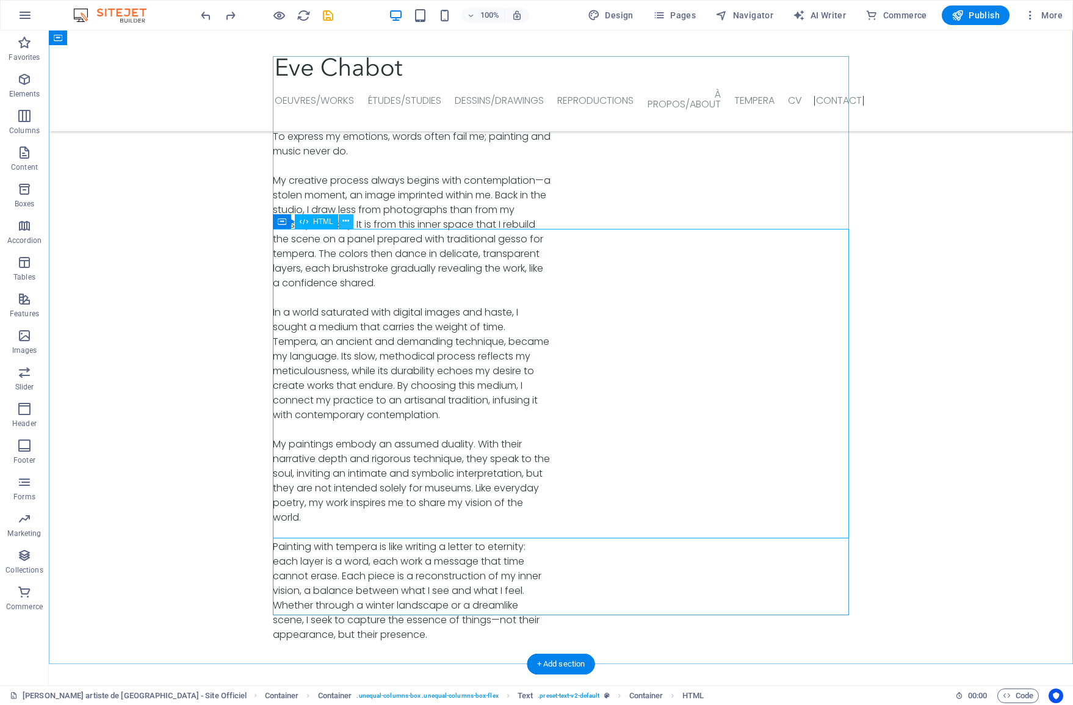
click at [342, 221] on icon at bounding box center [345, 221] width 7 height 13
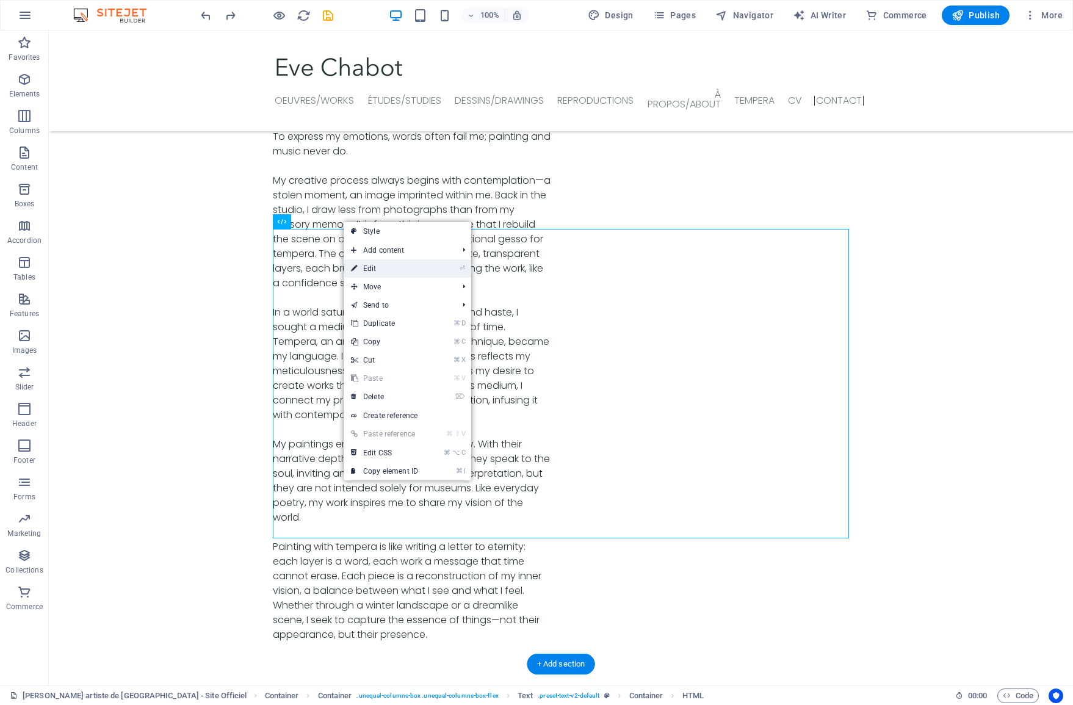
click at [367, 262] on link "⏎ Edit" at bounding box center [384, 268] width 82 height 18
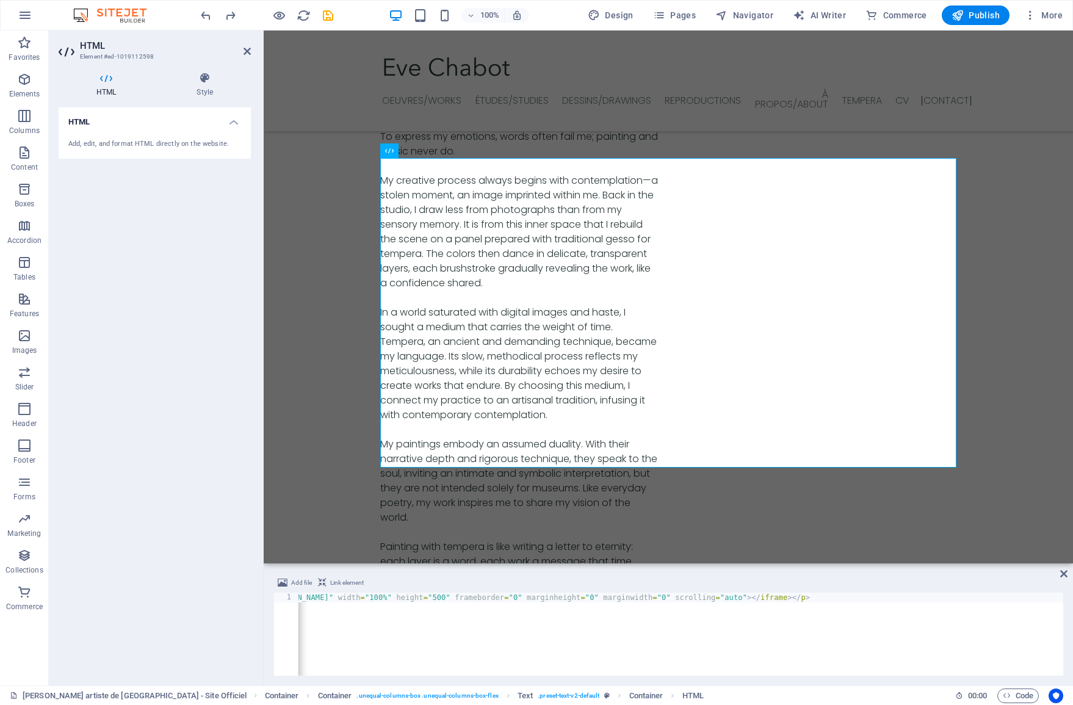
scroll to position [0, 190]
drag, startPoint x: 781, startPoint y: 597, endPoint x: 772, endPoint y: 599, distance: 9.3
click at [772, 598] on div "< p align = "center" > < iframe src = "https://app.cyberimpact.com/clients/5887…" at bounding box center [629, 642] width 1044 height 100
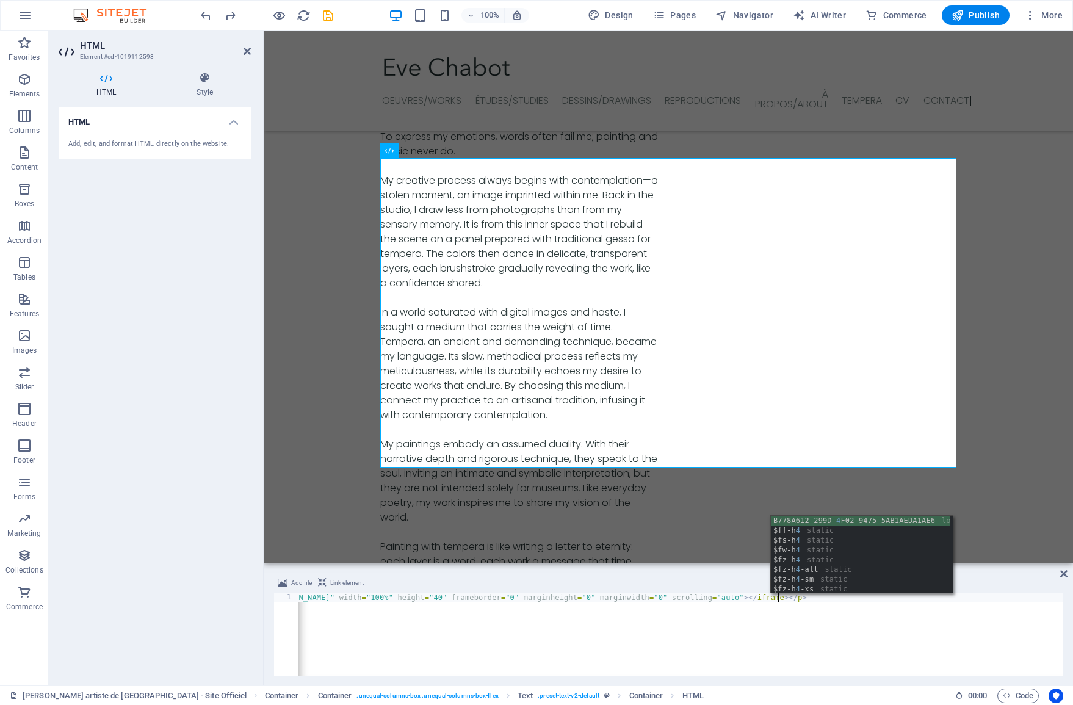
scroll to position [4005, 0]
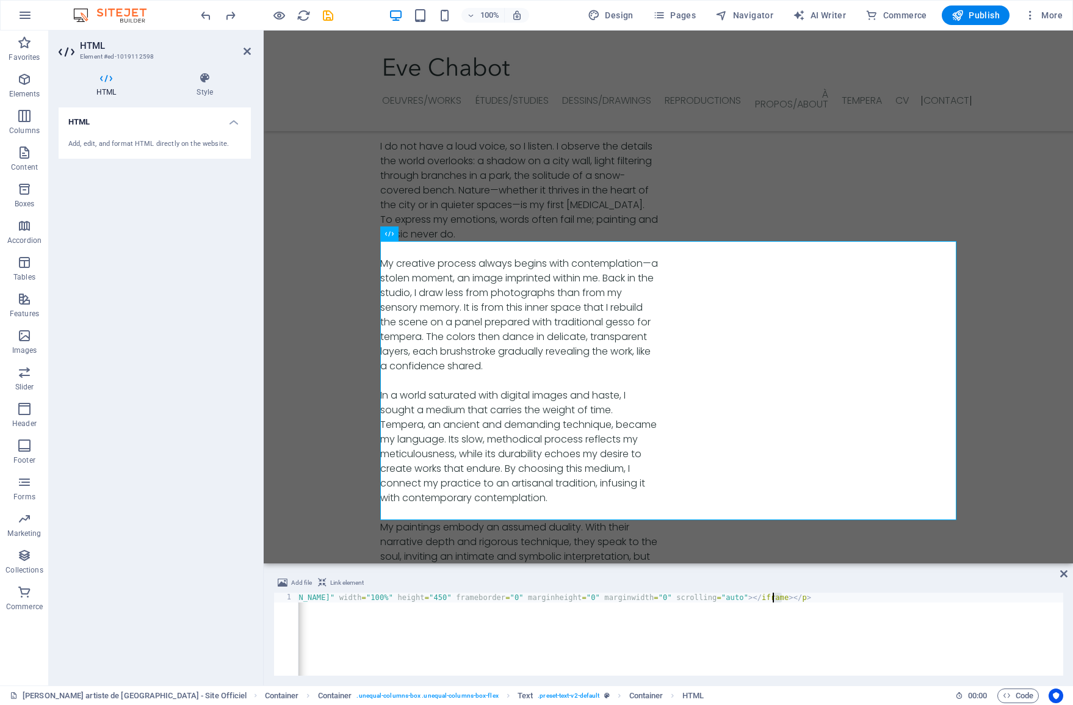
drag, startPoint x: 782, startPoint y: 598, endPoint x: 773, endPoint y: 598, distance: 8.5
click at [773, 598] on div "< p align = "center" > < iframe src = "https://app.cyberimpact.com/clients/5887…" at bounding box center [629, 642] width 1044 height 100
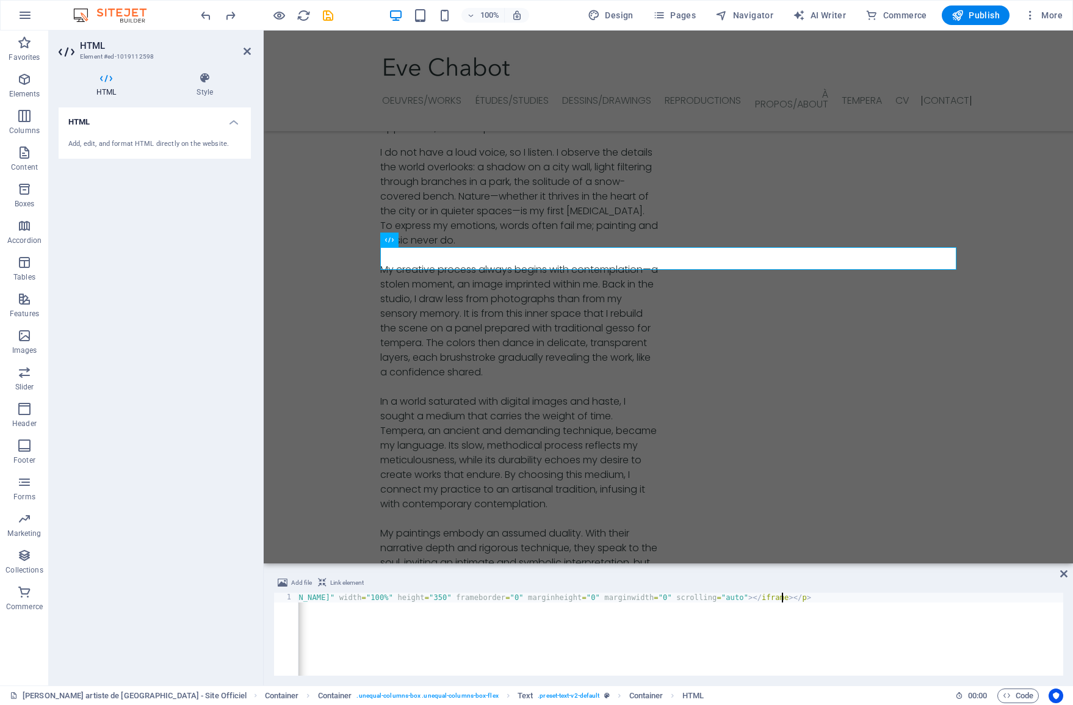
scroll to position [0, 56]
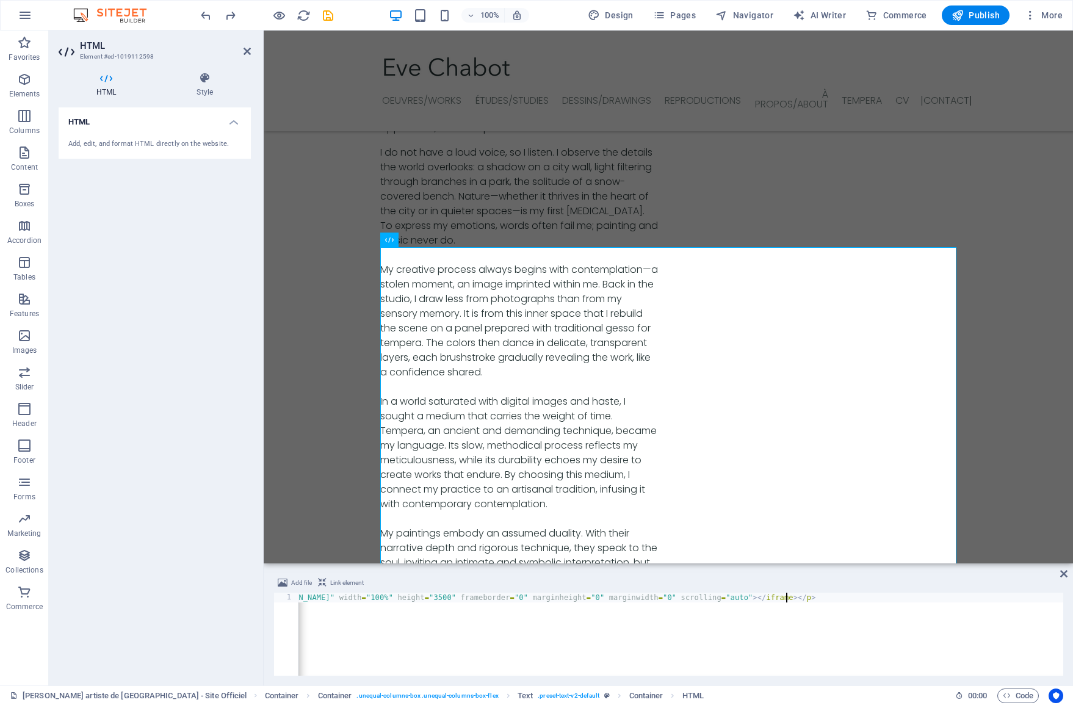
type textarea "<p align="center"><iframe src="https://app.cyberimpact.com/clients/58872/subscr…"
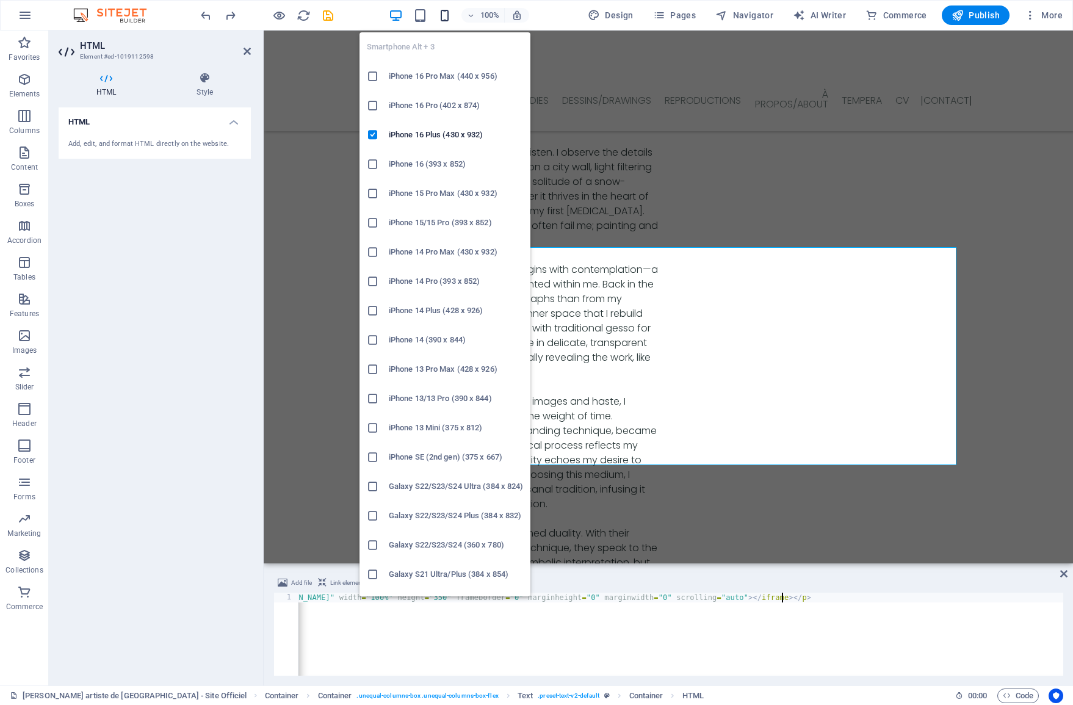
click at [444, 16] on icon "button" at bounding box center [444, 16] width 14 height 14
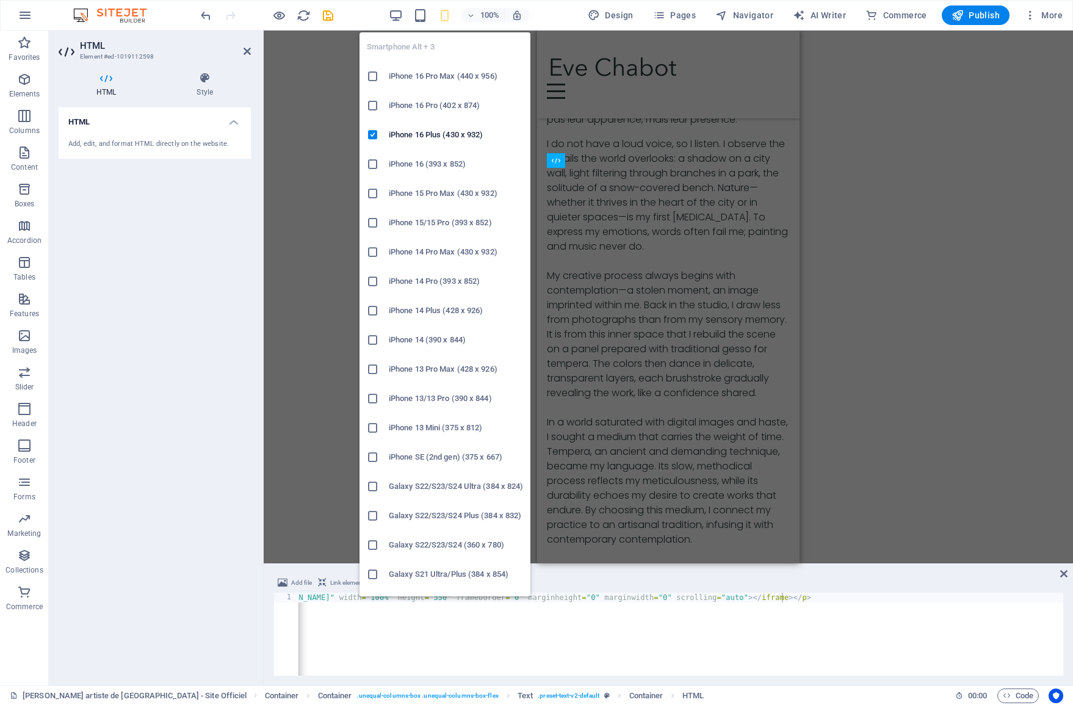
scroll to position [6902, 0]
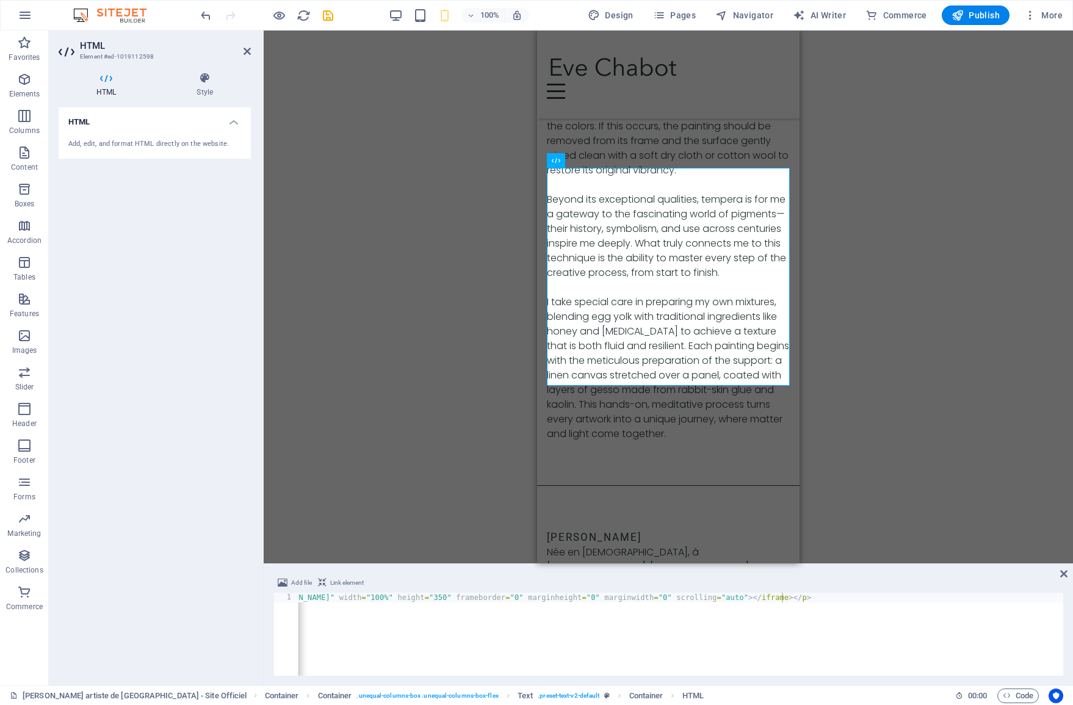
click at [868, 351] on div "Drag here to replace the existing content. Press “Ctrl” if you want to create a…" at bounding box center [668, 297] width 809 height 533
click at [375, 101] on div "Drag here to replace the existing content. Press “Ctrl” if you want to create a…" at bounding box center [668, 297] width 809 height 533
drag, startPoint x: 1063, startPoint y: 573, endPoint x: 860, endPoint y: 484, distance: 221.0
click at [1062, 572] on icon at bounding box center [1063, 574] width 7 height 10
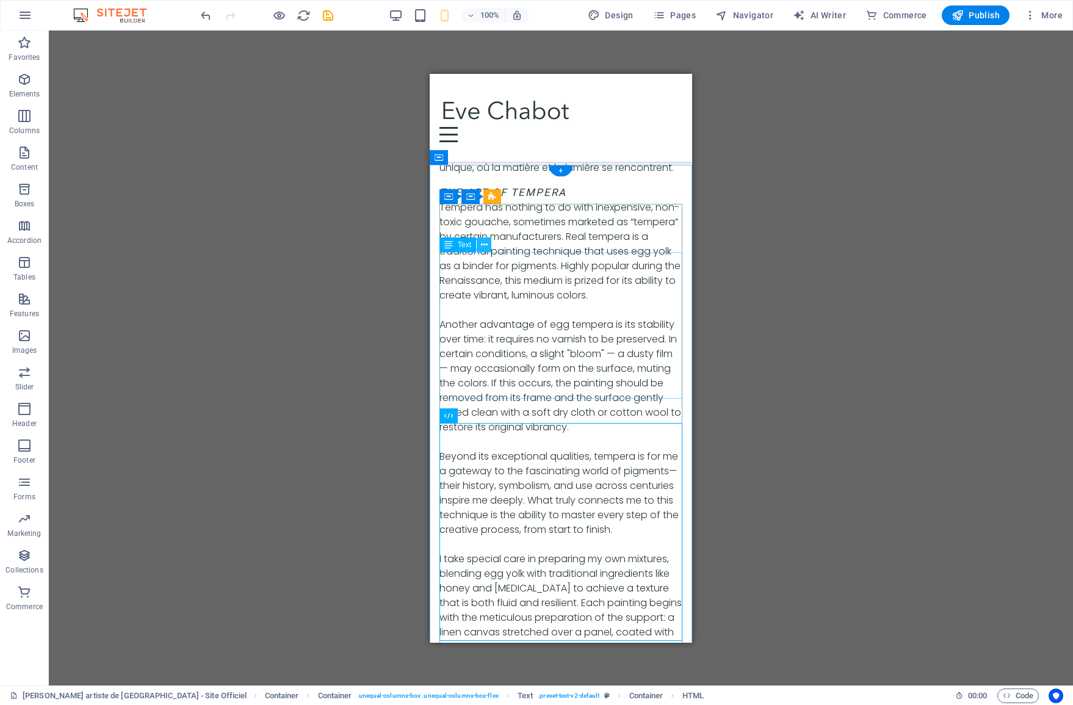
scroll to position [6687, 0]
click at [484, 250] on icon at bounding box center [484, 248] width 7 height 13
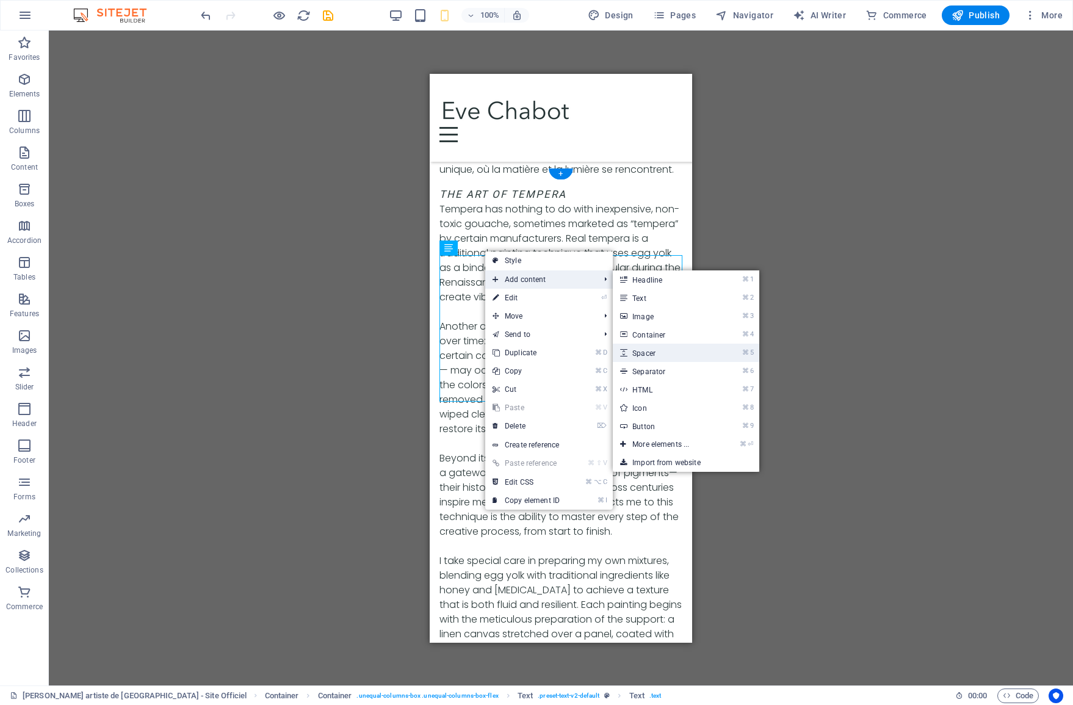
click at [651, 356] on link "⌘ 5 Spacer" at bounding box center [663, 352] width 101 height 18
select select "px"
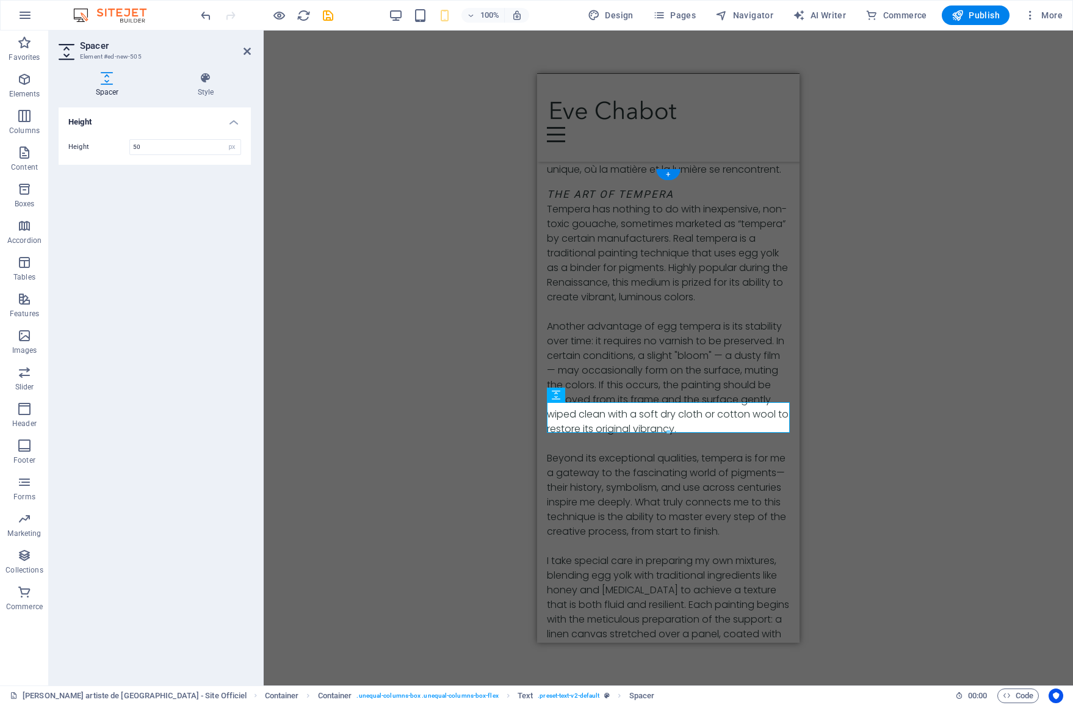
scroll to position [6686, 0]
drag, startPoint x: 669, startPoint y: 431, endPoint x: 815, endPoint y: 415, distance: 147.3
click at [670, 418] on div at bounding box center [668, 420] width 242 height 4
type input "28"
click at [892, 403] on div "2 columns H3 Banner Banner Container 2 columns Container Image Container Contai…" at bounding box center [668, 358] width 809 height 655
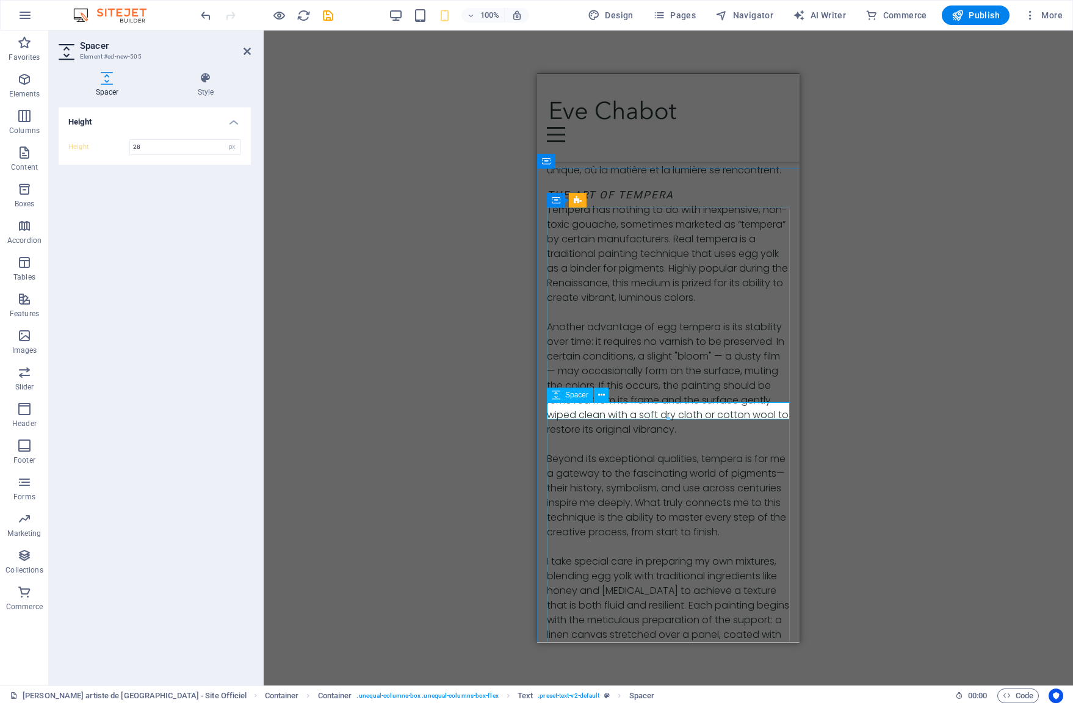
click at [860, 406] on div "2 columns H3 Banner Banner Container 2 columns Container Image Container Contai…" at bounding box center [668, 358] width 809 height 655
click at [365, 370] on div "2 columns H3 Banner Banner Container 2 columns Container Image Container Contai…" at bounding box center [668, 358] width 809 height 655
click at [478, 347] on div "2 columns H3 Banner Banner Container 2 columns Container Image Container Contai…" at bounding box center [668, 358] width 809 height 655
click at [243, 52] on icon at bounding box center [246, 51] width 7 height 10
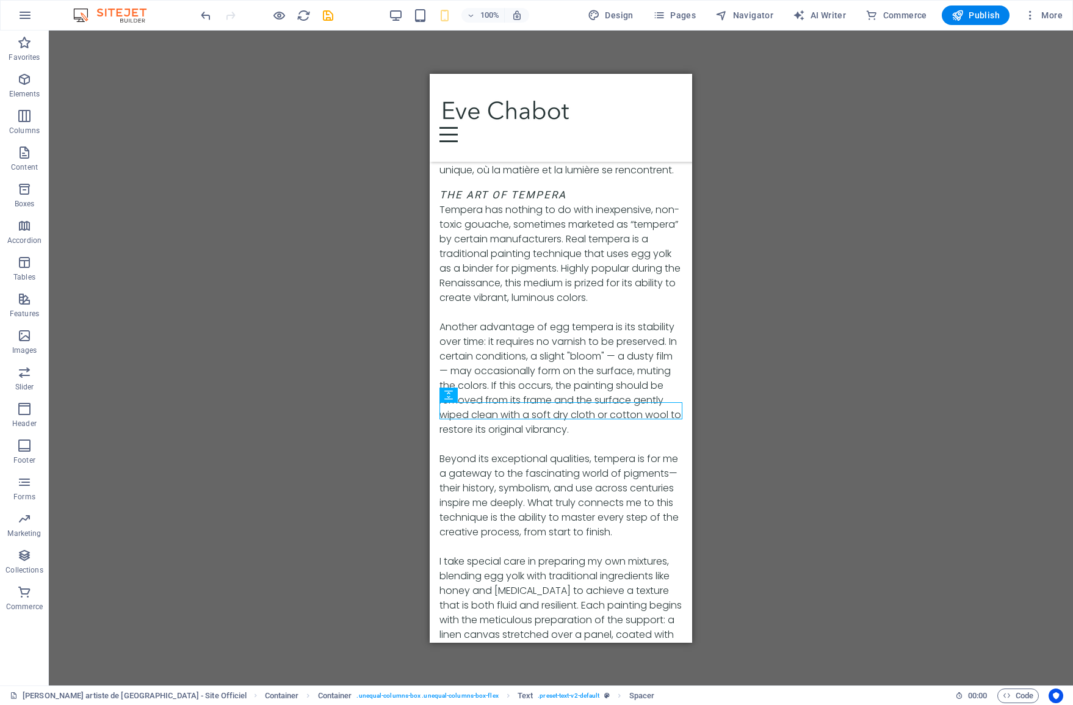
click at [257, 101] on div "2 columns H3 Banner Banner Container 2 columns Container Image Container Contai…" at bounding box center [561, 358] width 1024 height 655
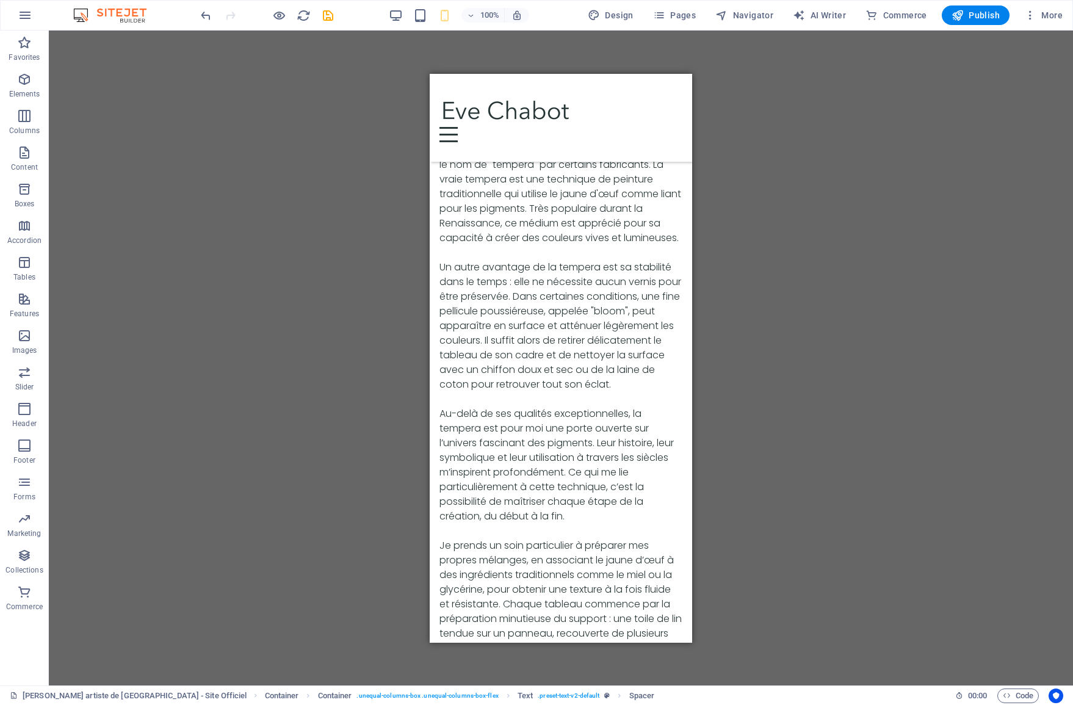
scroll to position [6164, 0]
click at [323, 10] on icon "save" at bounding box center [328, 16] width 14 height 14
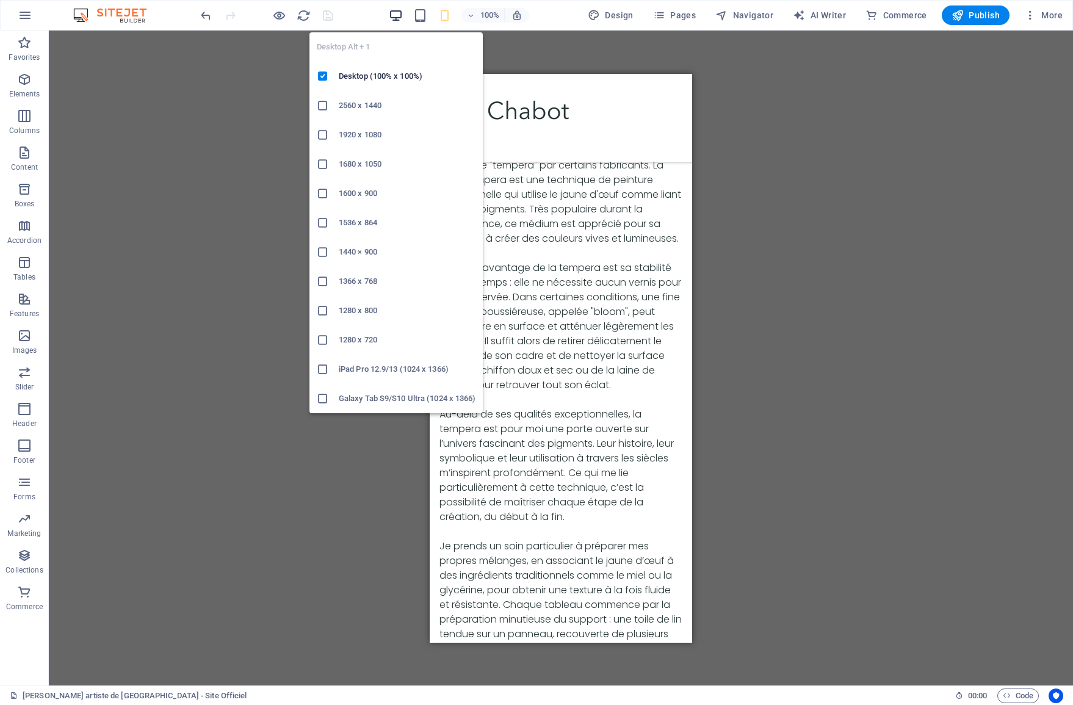
click at [393, 17] on icon "button" at bounding box center [396, 16] width 14 height 14
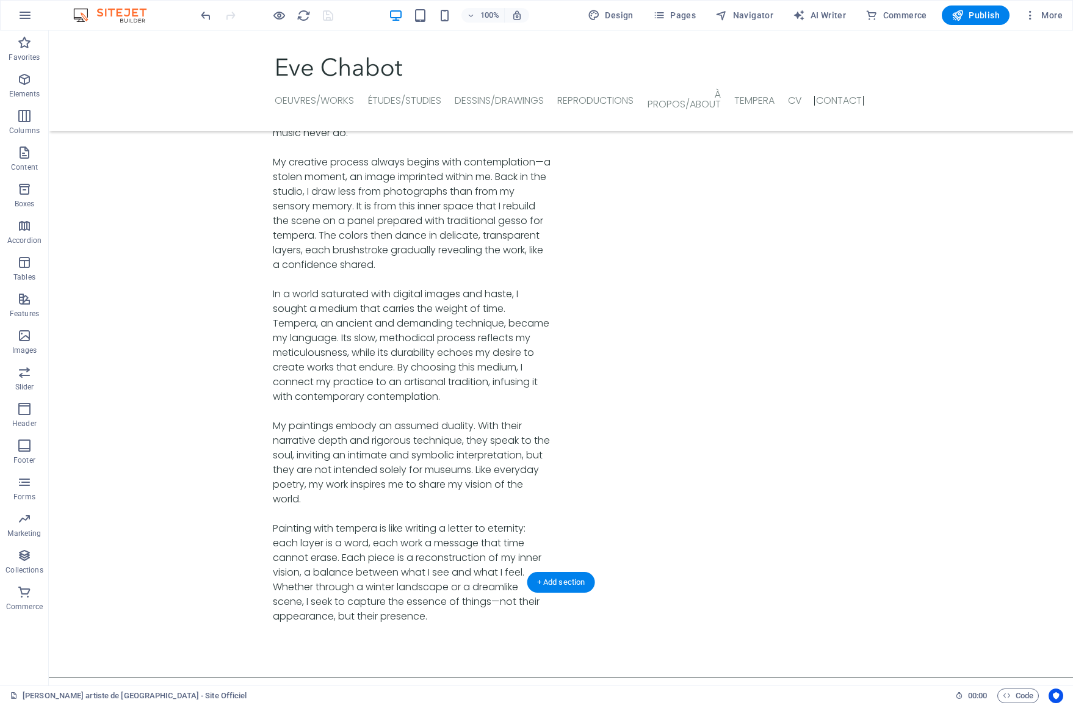
scroll to position [4111, 0]
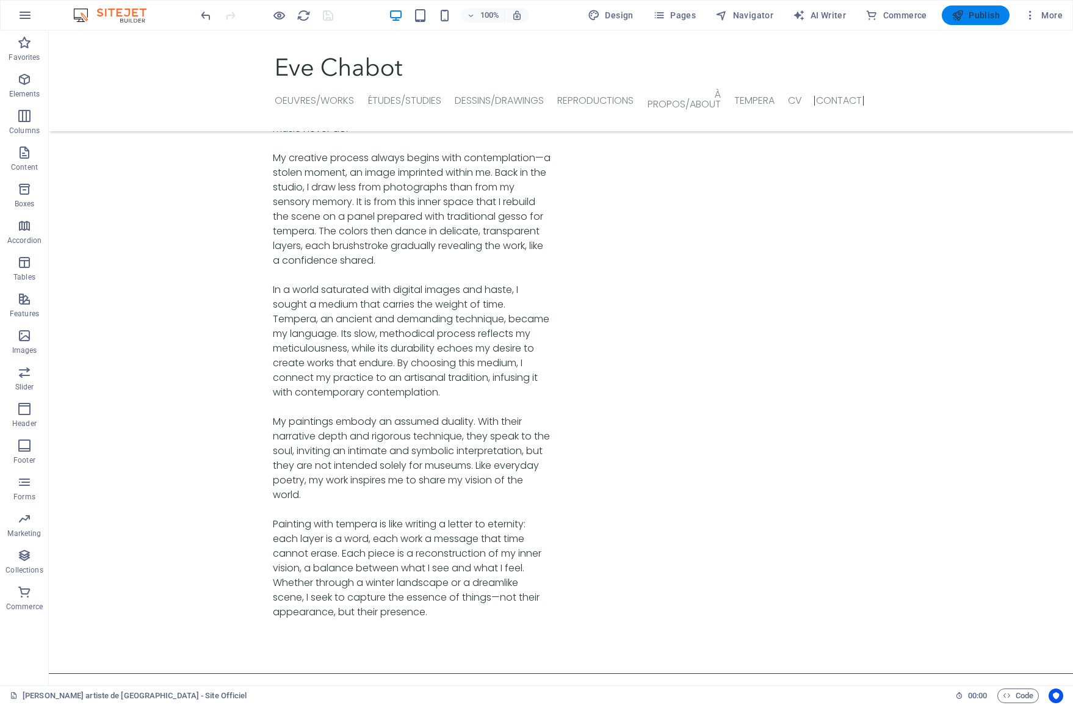
click at [966, 20] on span "Publish" at bounding box center [975, 15] width 48 height 12
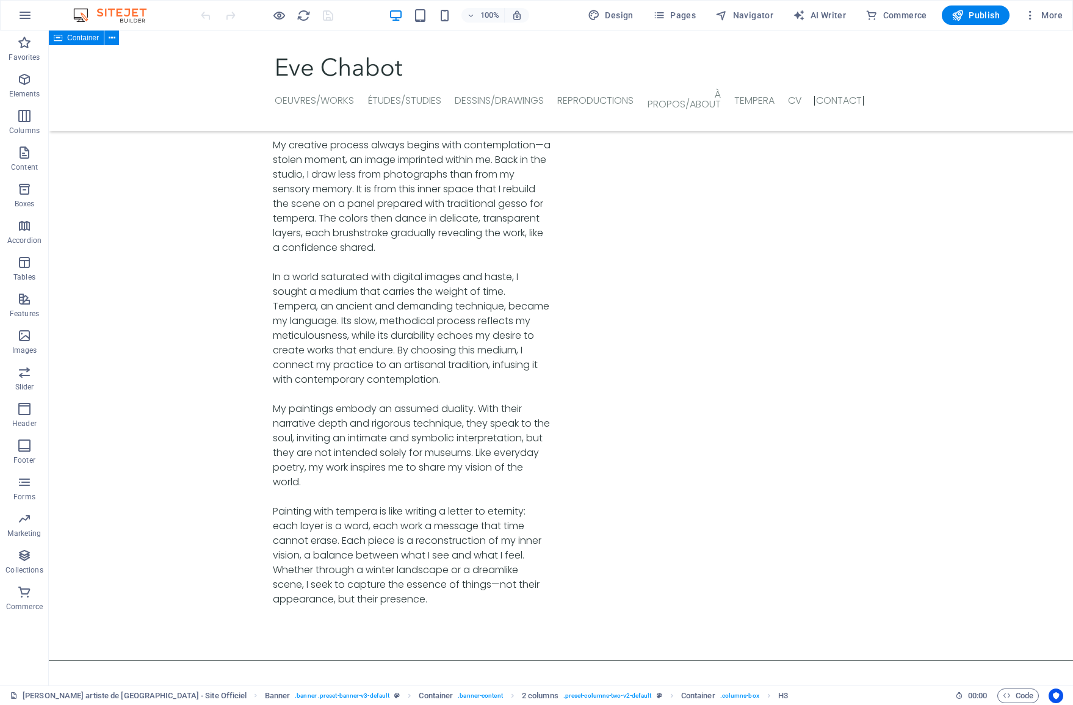
scroll to position [4052, 0]
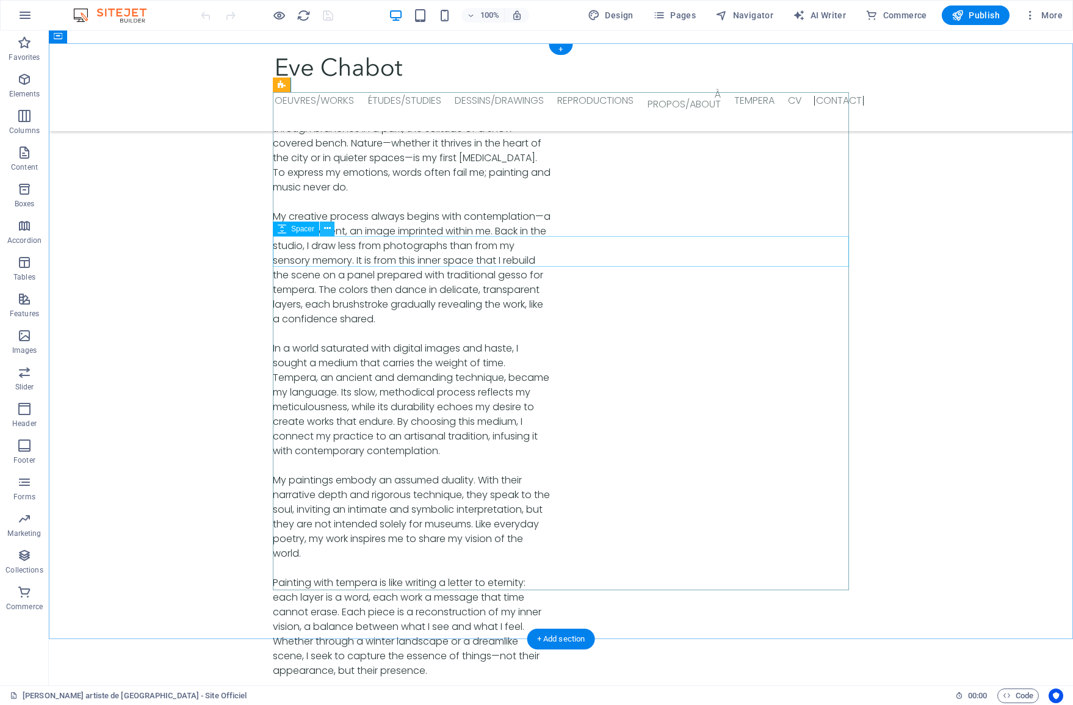
click at [328, 230] on icon at bounding box center [327, 228] width 7 height 13
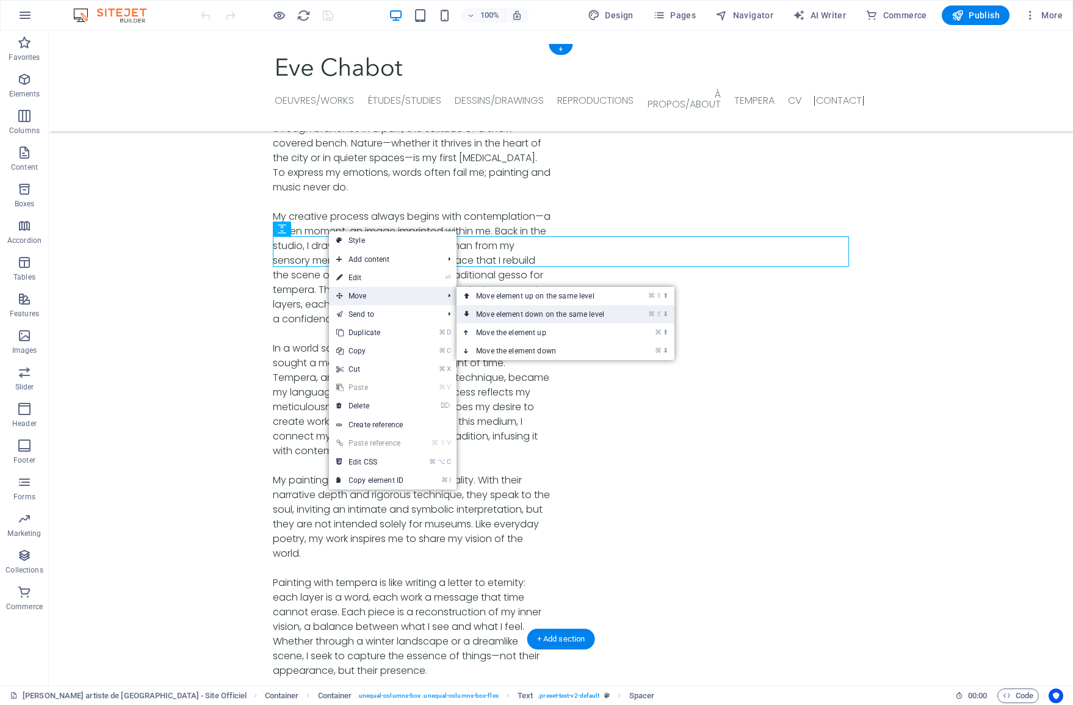
click at [492, 319] on link "⌘ ⇧ ⬇ Move element down on the same level" at bounding box center [542, 314] width 172 height 18
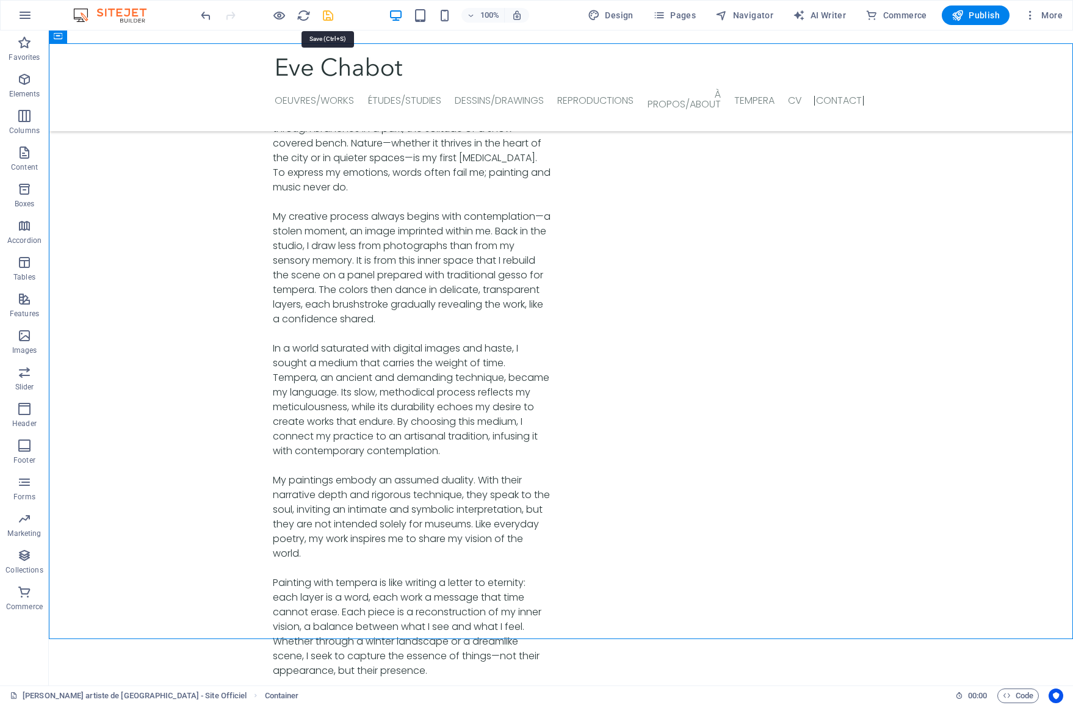
click at [329, 20] on icon "save" at bounding box center [328, 16] width 14 height 14
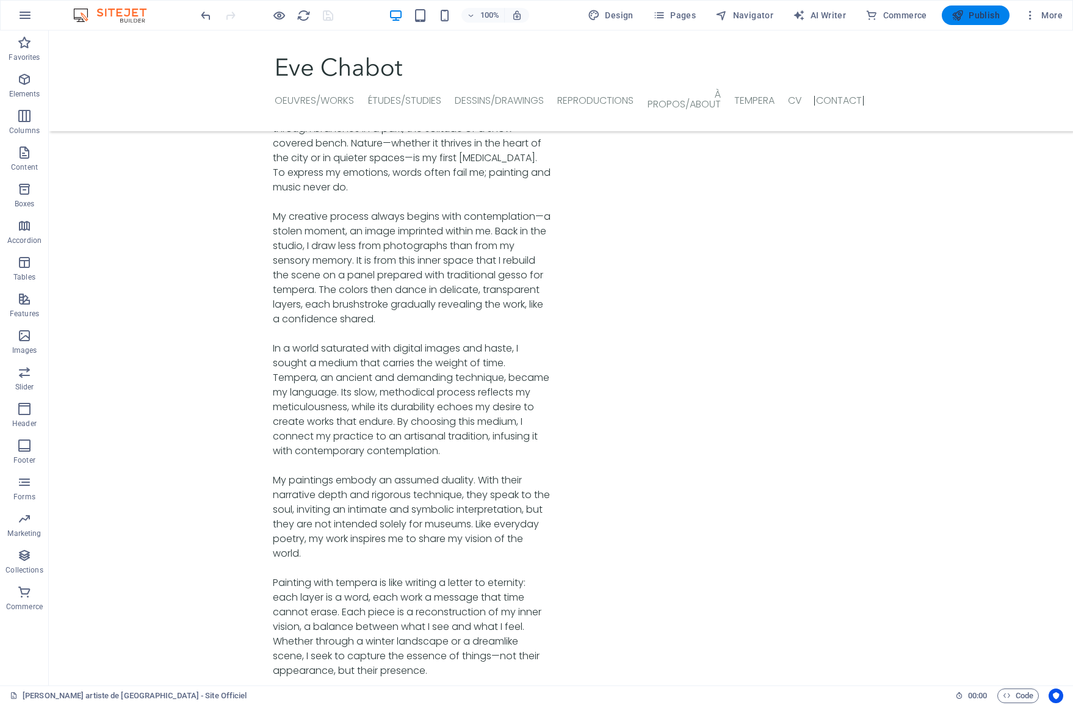
click at [977, 22] on button "Publish" at bounding box center [975, 15] width 68 height 20
